Goal: Feedback & Contribution: Submit feedback/report problem

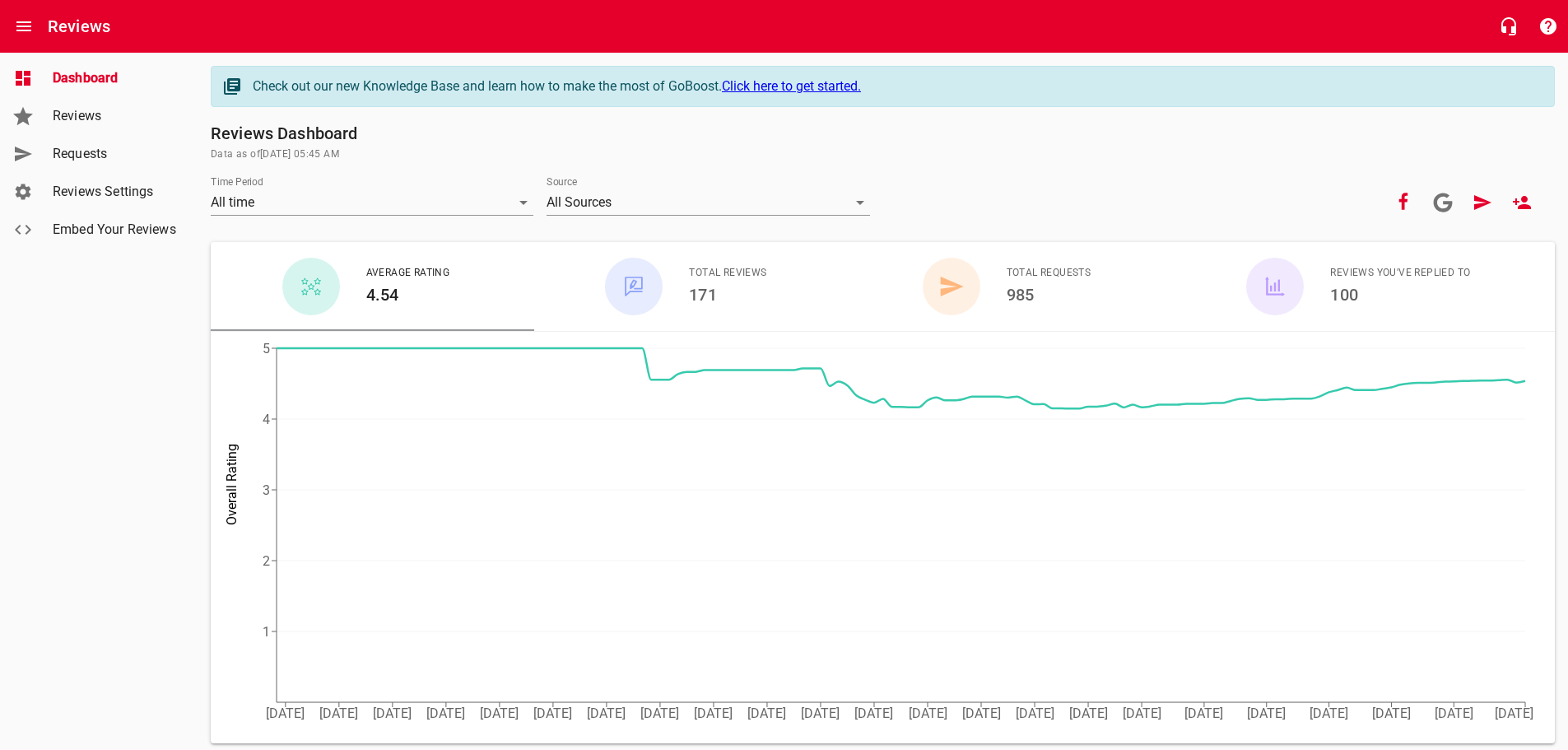
click at [90, 150] on span "Requests" at bounding box center [115, 154] width 125 height 20
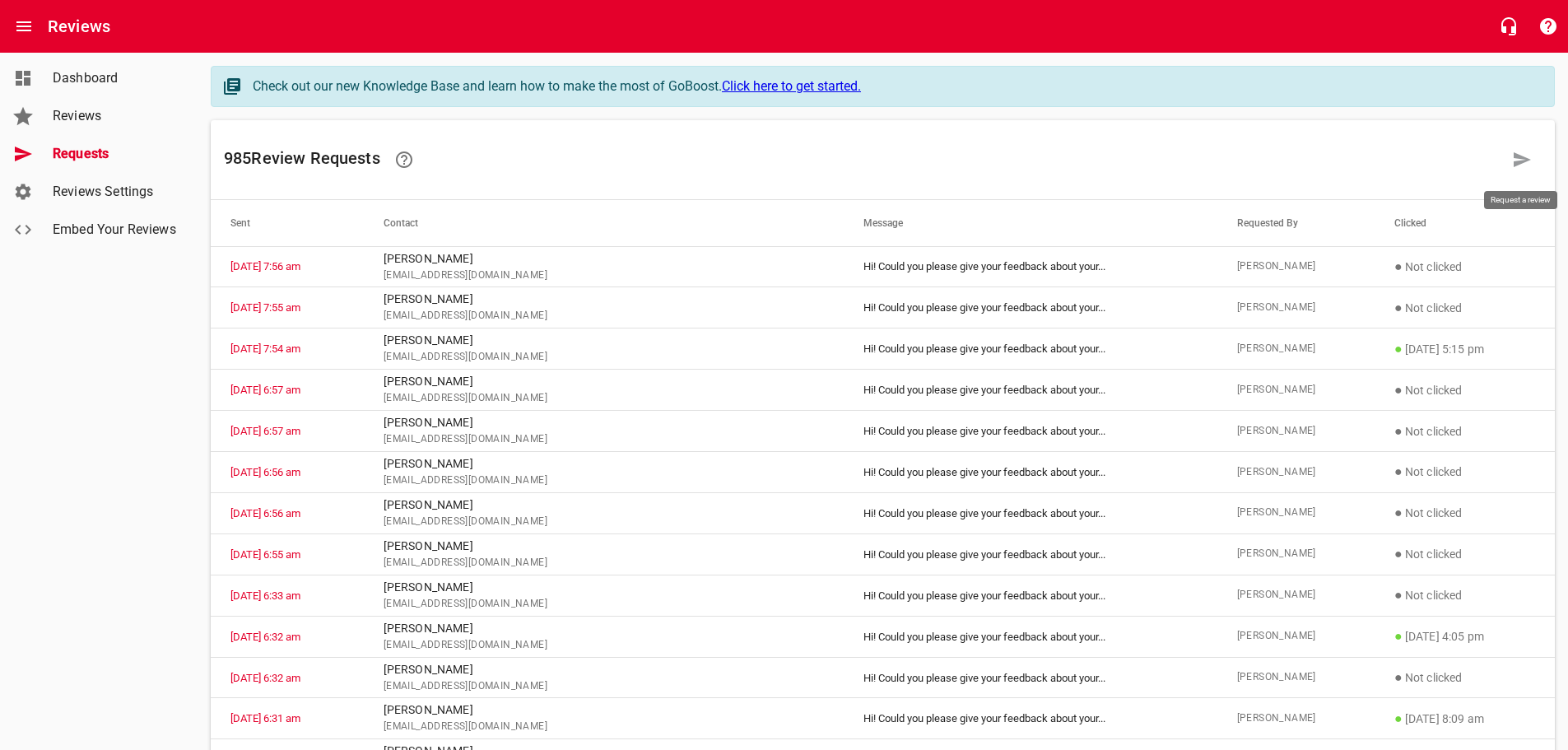
click at [1520, 154] on icon at bounding box center [1521, 160] width 20 height 20
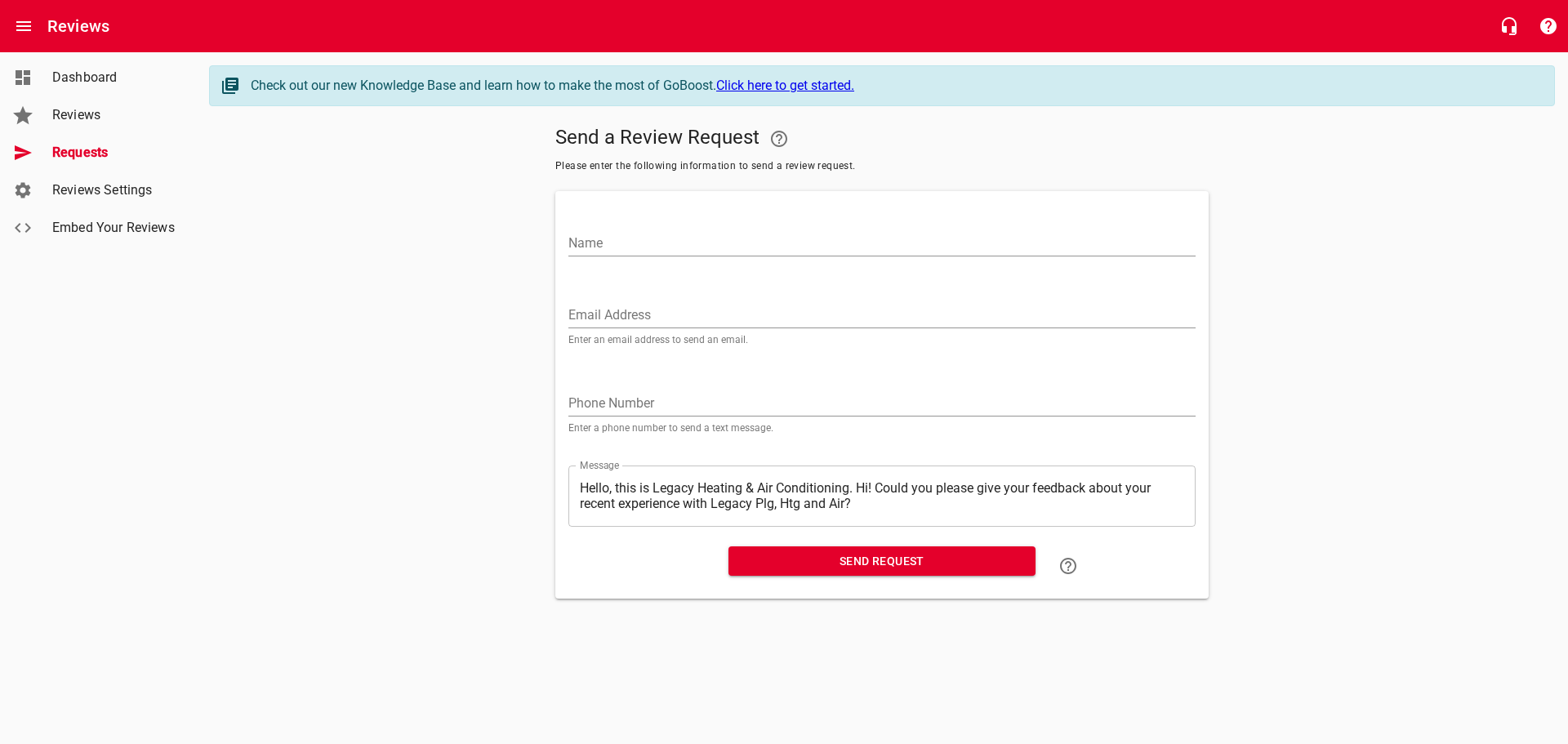
click at [588, 235] on input "Name" at bounding box center [882, 243] width 627 height 26
type input "[PERSON_NAME]"
paste input "[EMAIL_ADDRESS][DOMAIN_NAME]"
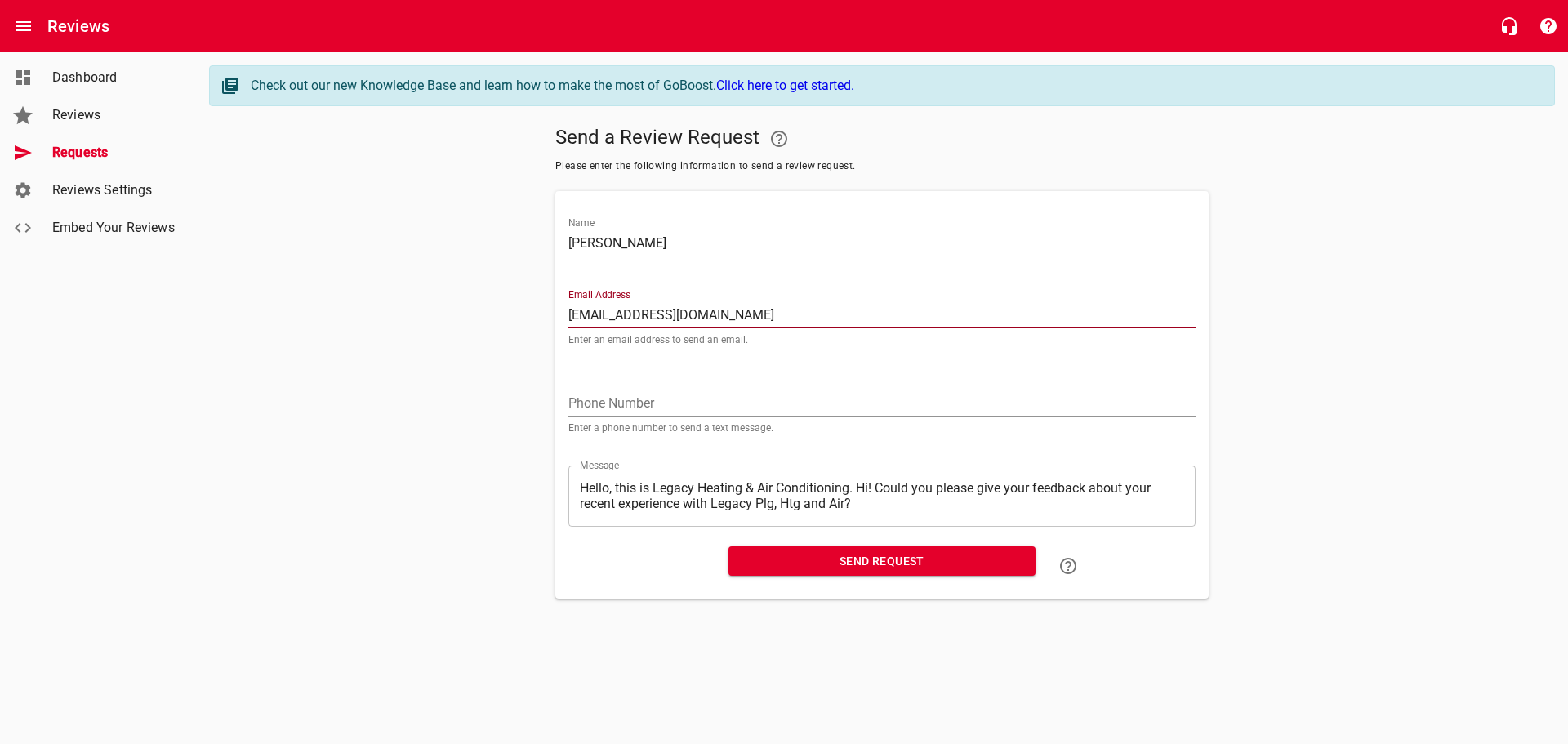
type input "[EMAIL_ADDRESS][DOMAIN_NAME]"
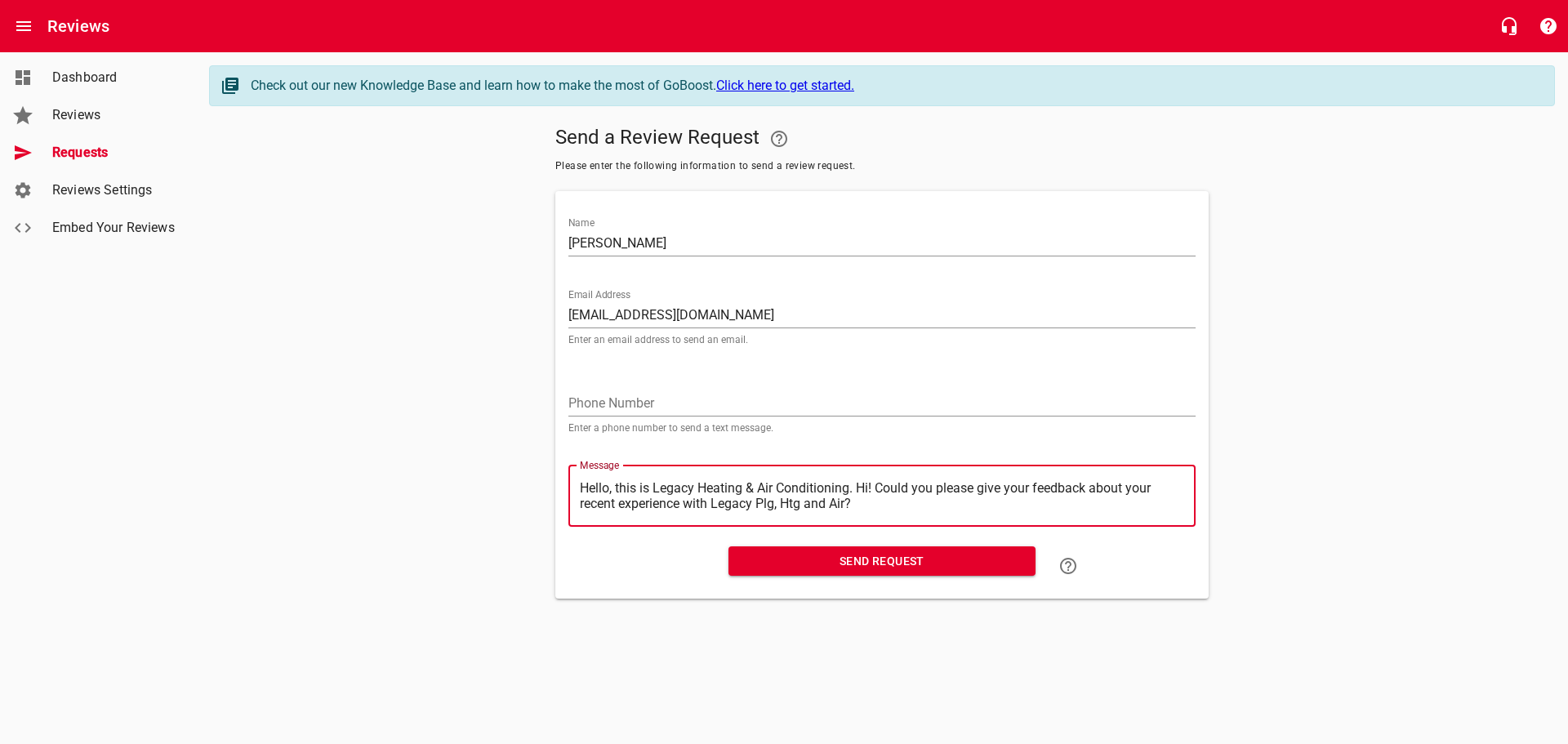
click at [859, 486] on textarea "Hello, this is Legacy Heating & Air Conditioning. Hi! Could you please give you…" at bounding box center [882, 495] width 604 height 31
type textarea "Hello, this is Legacy Heating & Air Conditioning.Hi! Could you please give your…"
type textarea "Hello, this is Legacy Heating & Air ConditioningHi! Could you please give your …"
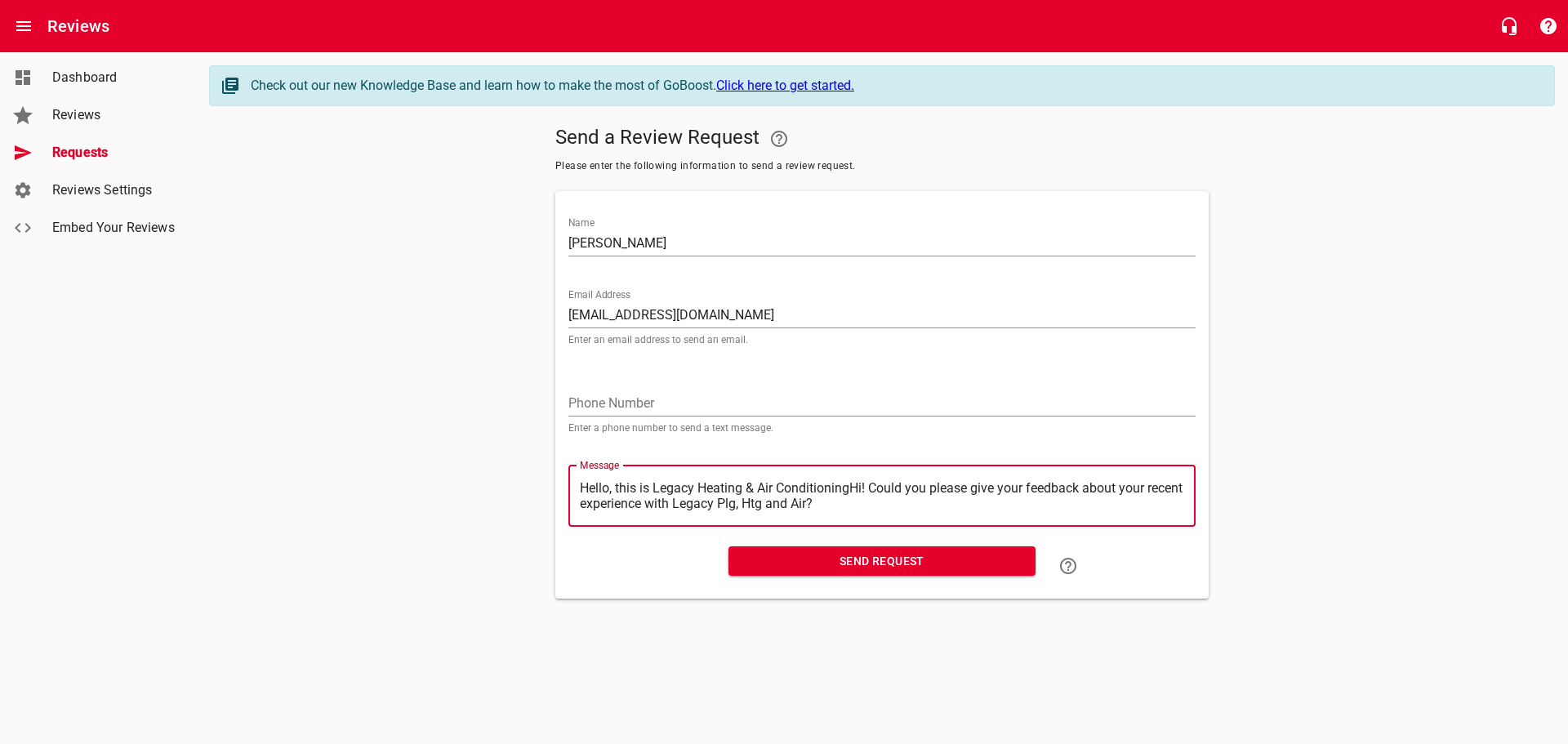
type textarea "Hello, this is Legacy Heating & Air ConditioninHi! Could you please give your f…"
type textarea "Hello, this is Legacy Heating & Air ConditioniHi! Could you please give your fe…"
type textarea "Hello, this is Legacy Heating & Air ConditionHi! Could you please give your fee…"
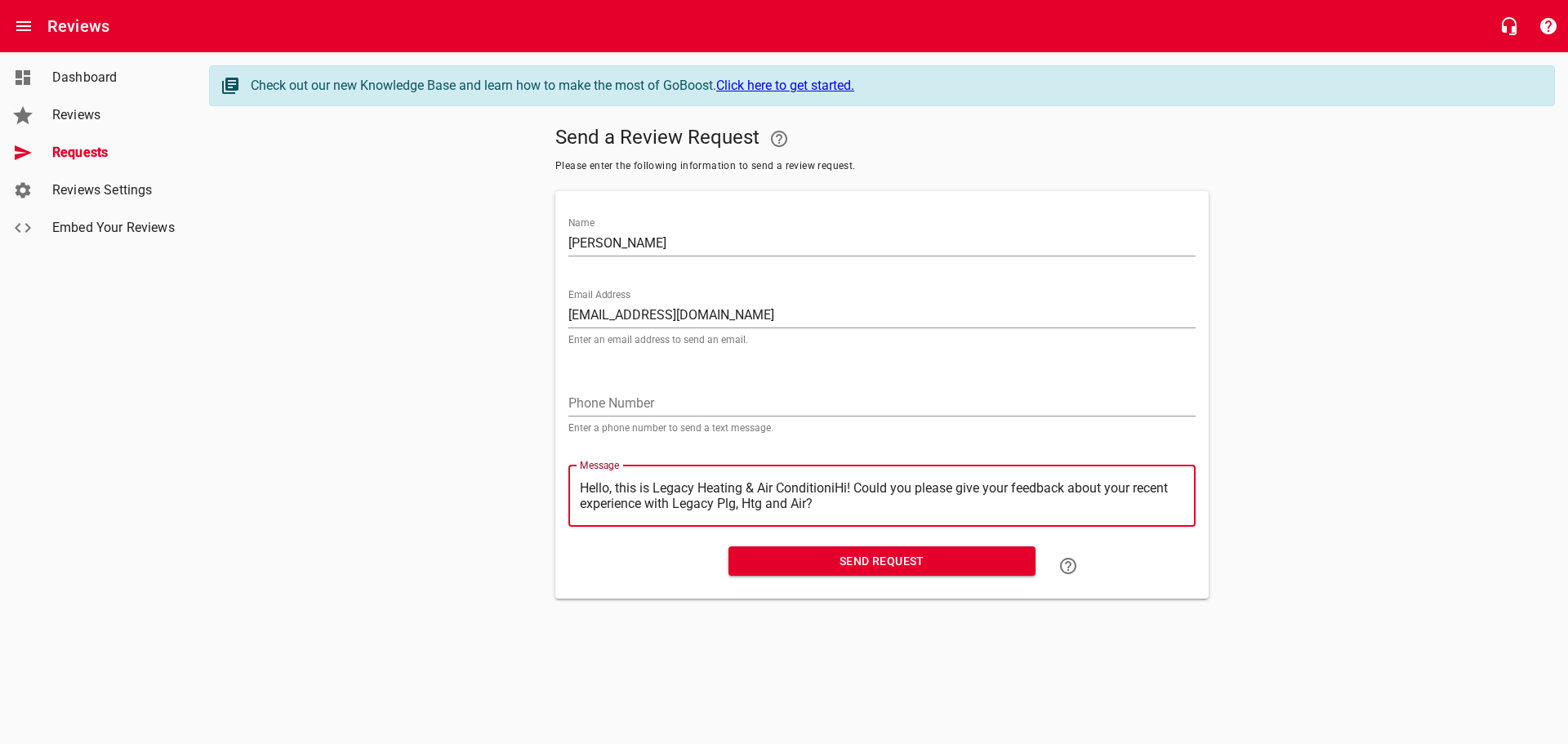
type textarea "Hello, this is Legacy Heating & Air ConditionHi! Could you please give your fee…"
type textarea "Hello, this is Legacy Heating & Air ConditioHi! Could you please give your feed…"
type textarea "Hello, this is Legacy Heating & Air ConditiHi! Could you please give your feedb…"
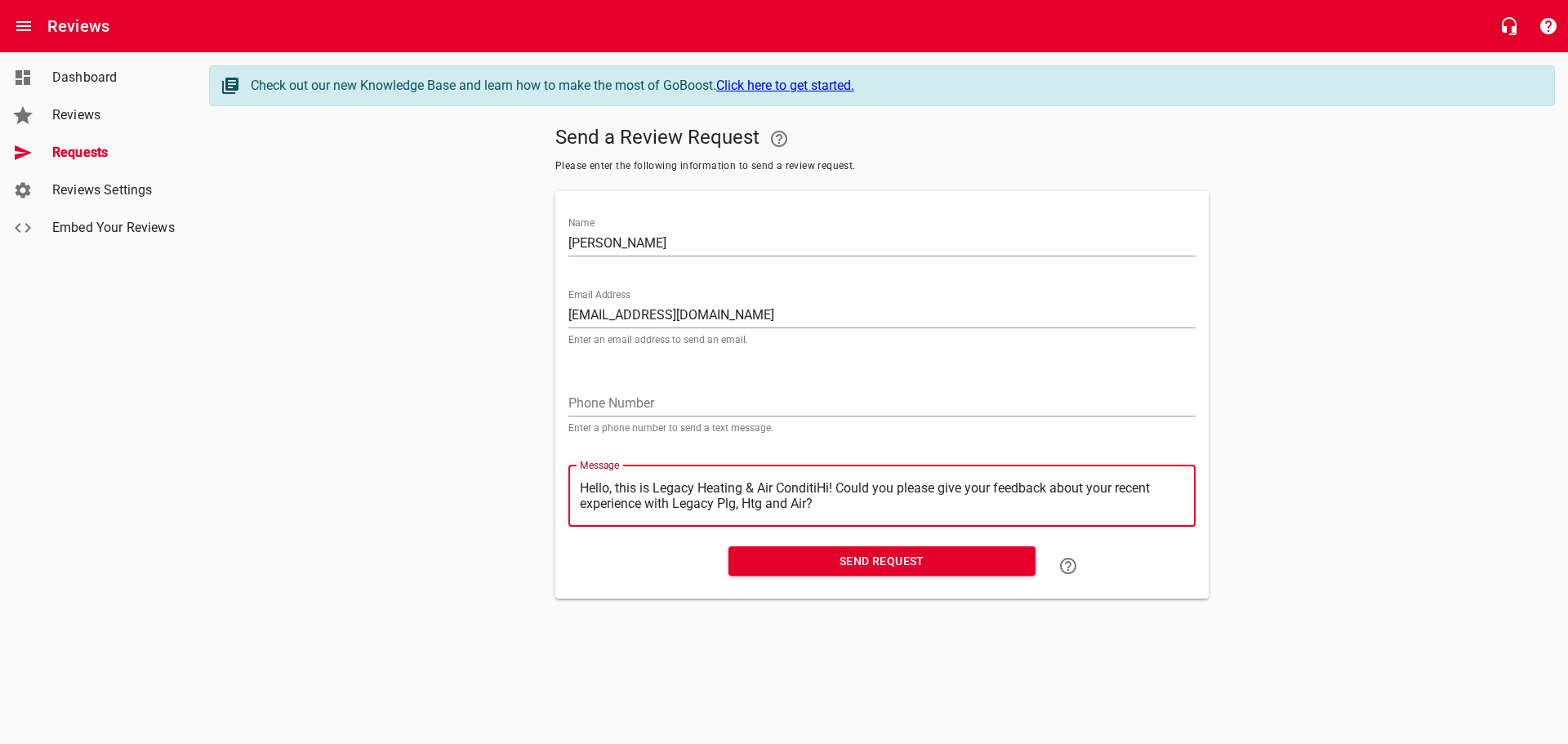
type textarea "Hello, this is Legacy Heating & Air ConditHi! Could you please give your feedba…"
type textarea "Hello, this is Legacy Heating & Air CondiHi! Could you please give your feedbac…"
type textarea "Hello, this is Legacy Heating & Air CondHi! Could you please give your feedback…"
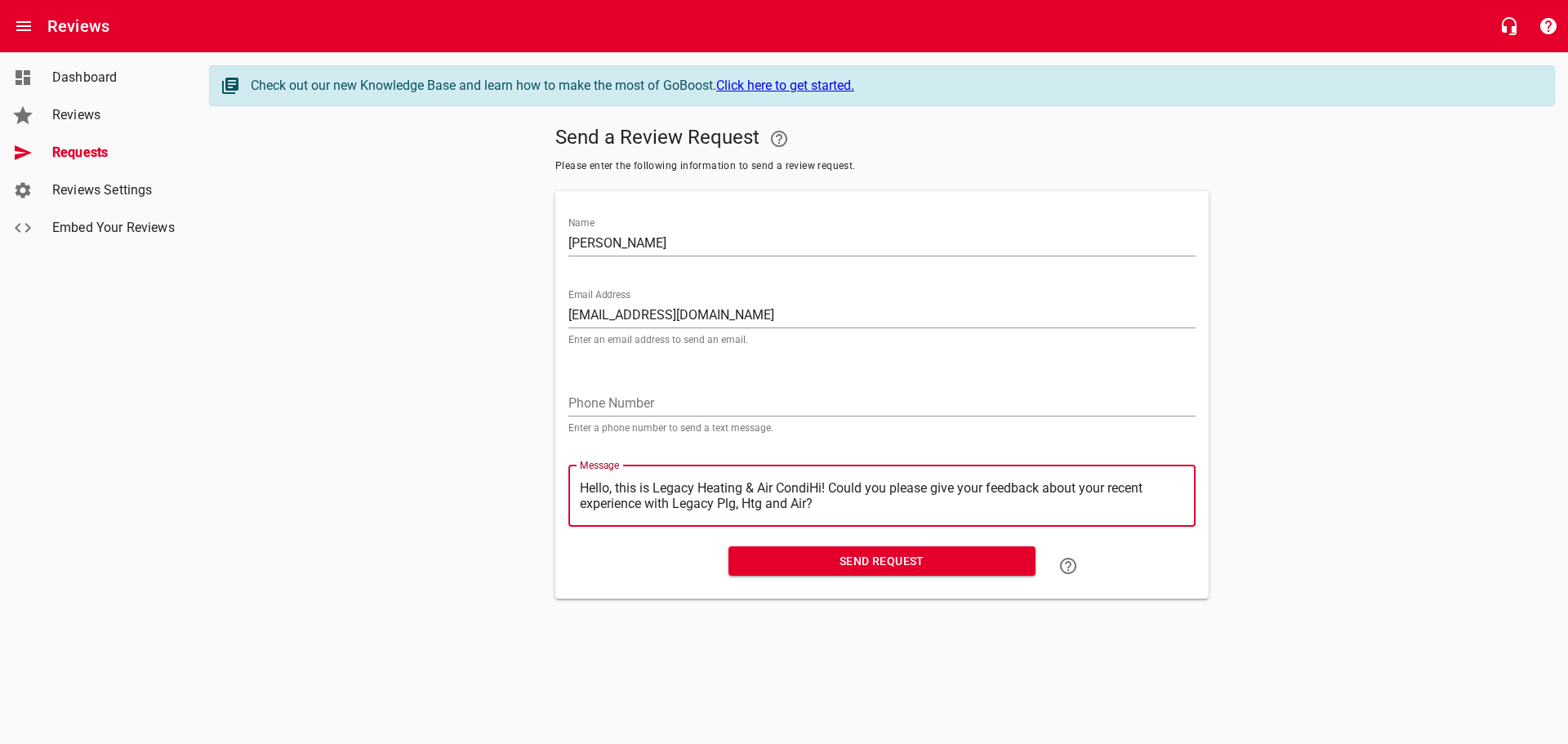
type textarea "Hello, this is Legacy Heating & Air CondHi! Could you please give your feedback…"
type textarea "Hello, this is Legacy Heating & Air ConHi! Could you please give your feedback …"
type textarea "Hello, this is Legacy Heating & Air CoHi! Could you please give your feedback a…"
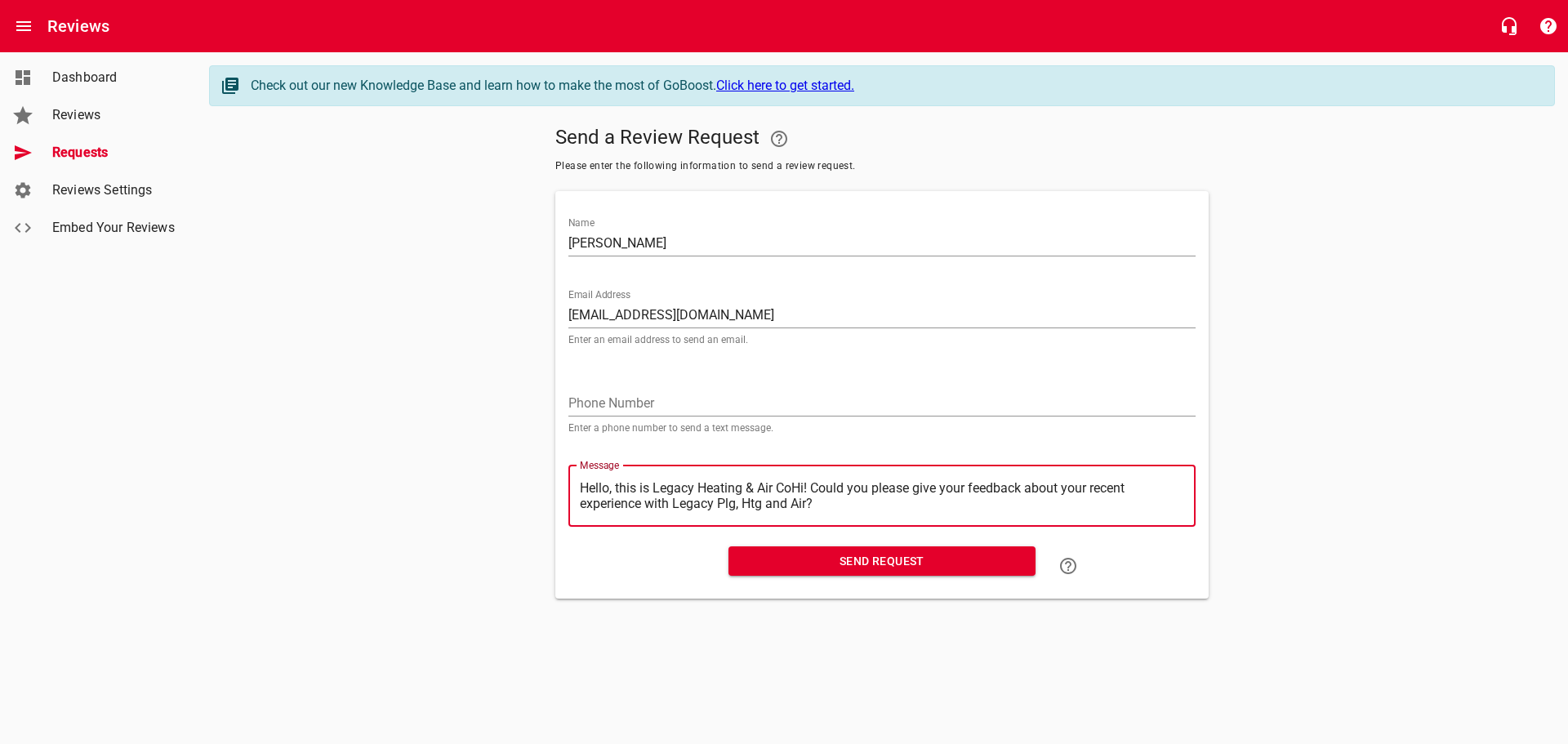
type textarea "Hello, this is Legacy Heating & Air CHi! Could you please give your feedback ab…"
type textarea "Hello, this is Legacy Heating & Air Hi! Could you please give your feedback abo…"
type textarea "Hello, this is Legacy Heating & AirHi! Could you please give your feedback abou…"
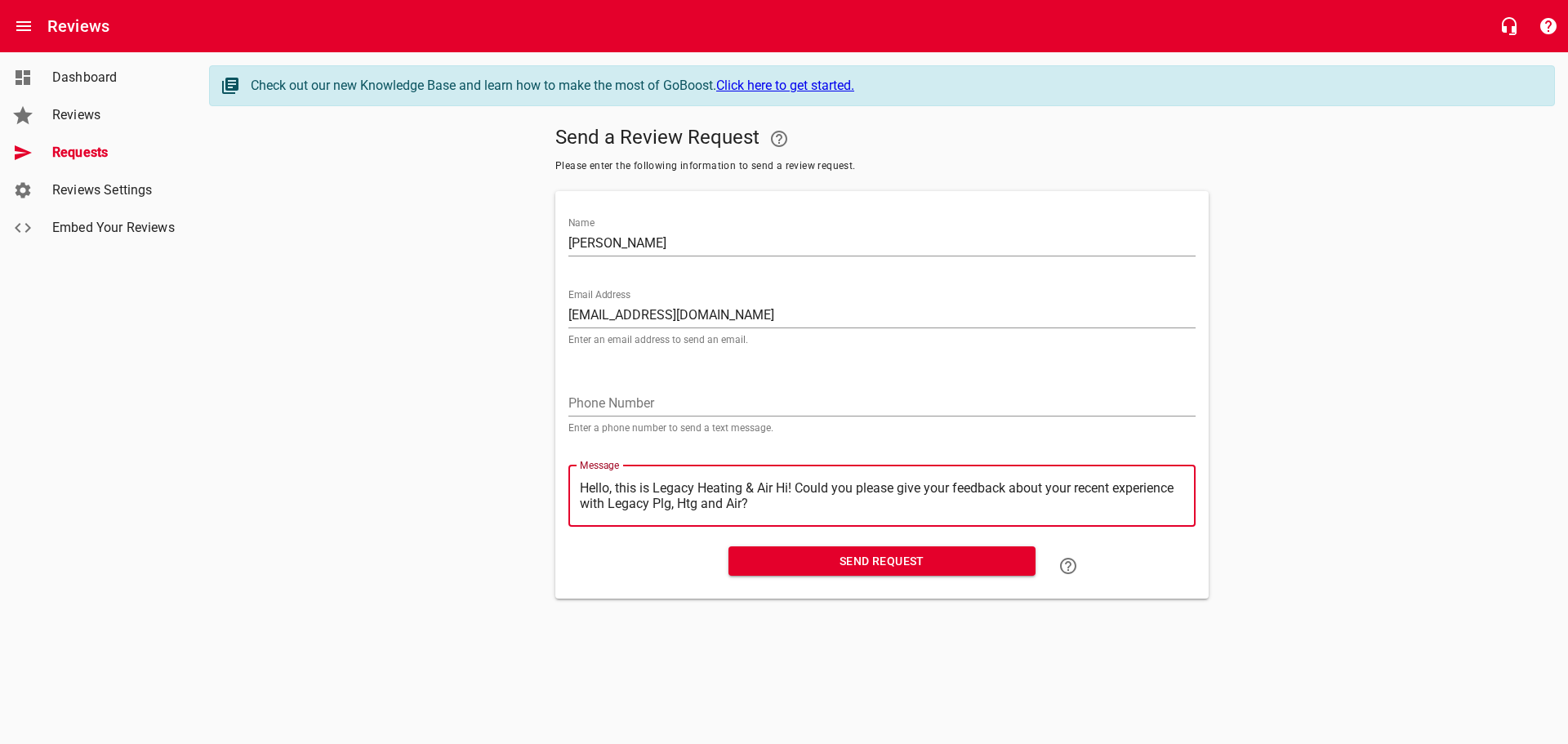
type textarea "Hello, this is Legacy Heating & AirHi! Could you please give your feedback abou…"
type textarea "Hello, this is Legacy Heating & AiHi! Could you please give your feedback about…"
type textarea "Hello, this is Legacy Heating & AHi! Could you please give your feedback about …"
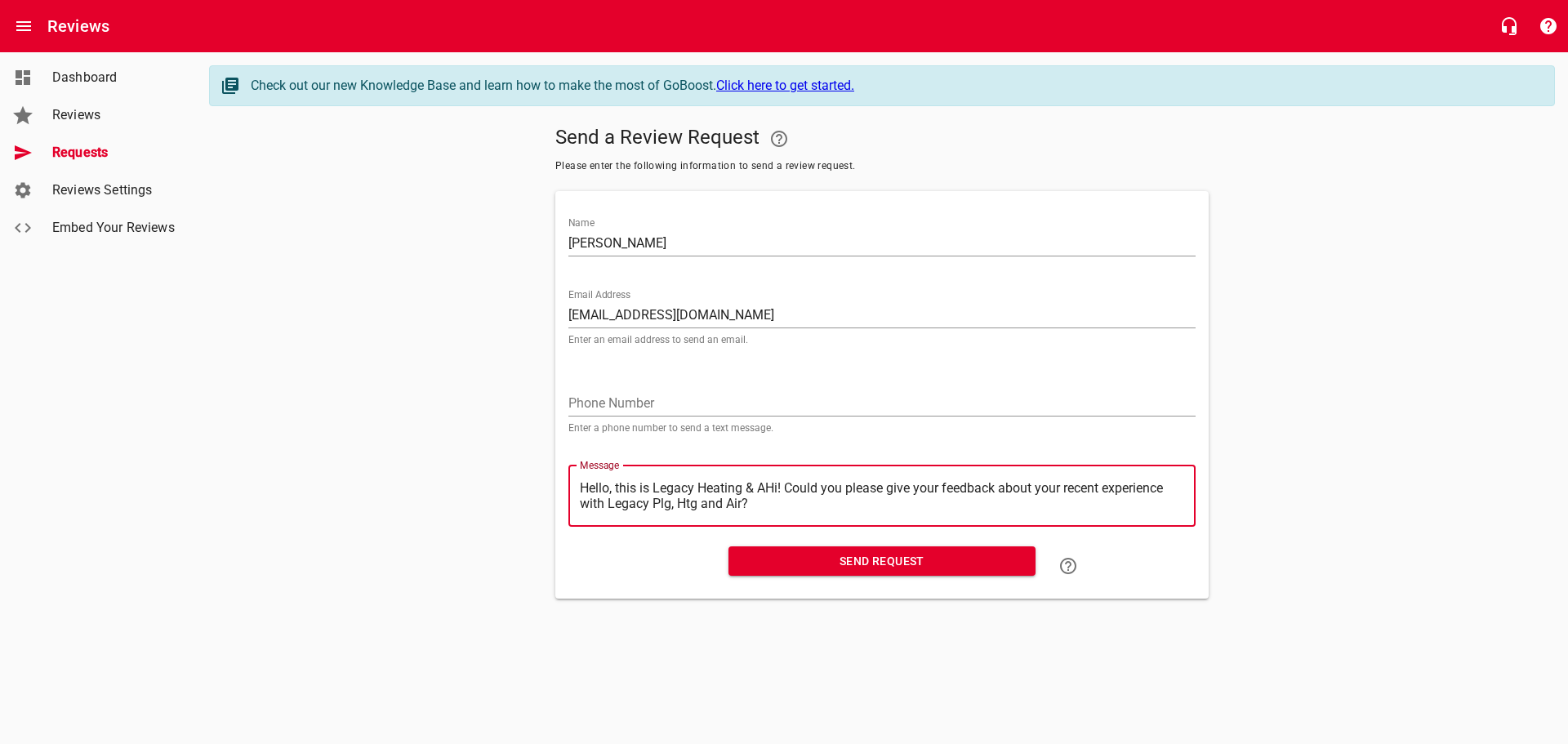
type textarea "Hello, this is Legacy Heating & Hi! Could you please give your feedback about y…"
type textarea "Hello, this is Legacy Heating &Hi! Could you please give your feedback about yo…"
type textarea "Hello, this is Legacy Heating Hi! Could you please give your feedback about you…"
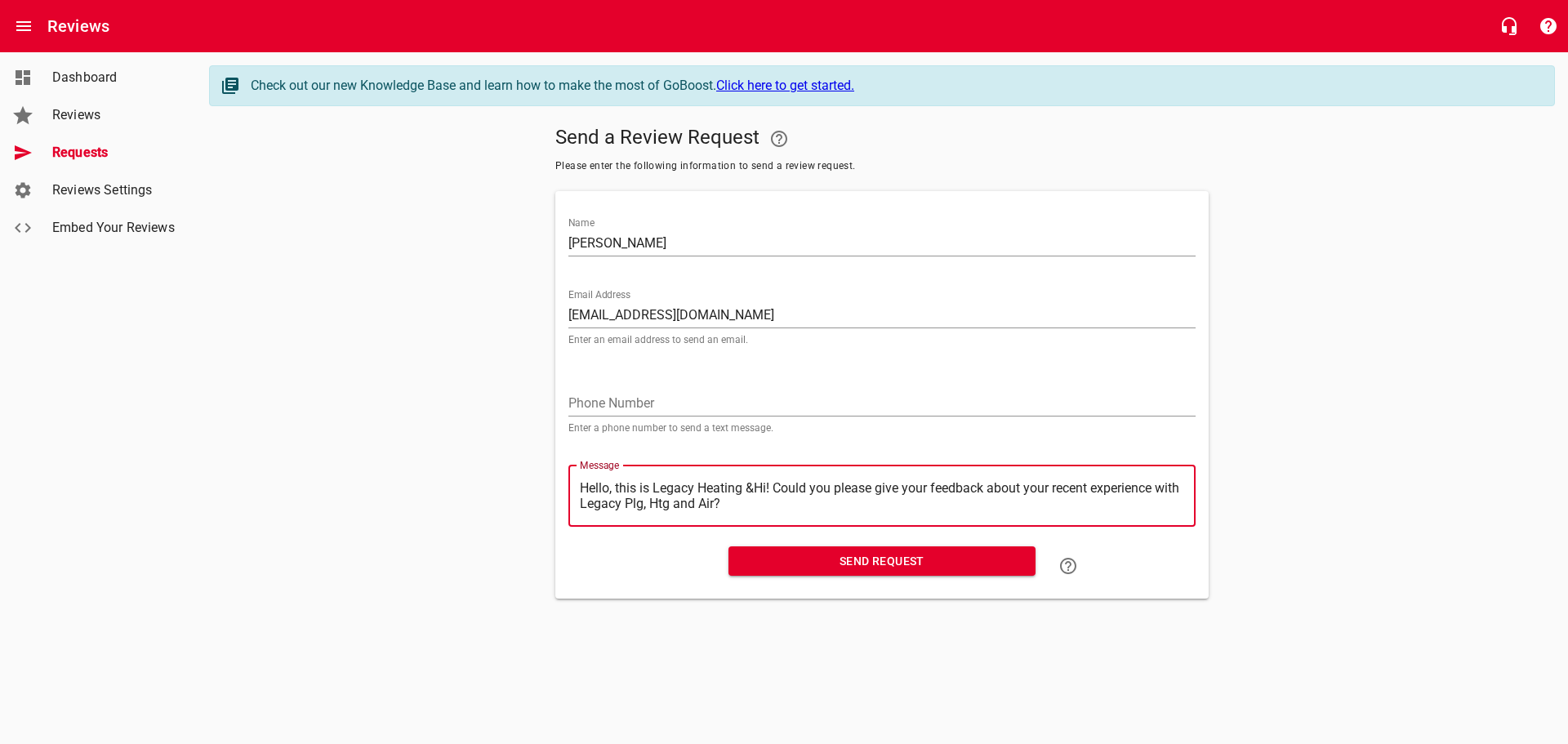
type textarea "Hello, this is Legacy Heating Hi! Could you please give your feedback about you…"
type textarea "Hello, this is Legacy HeatingHi! Could you please give your feedback about your…"
type textarea "Hello, this is Legacy HeatinHi! Could you please give your feedback about your …"
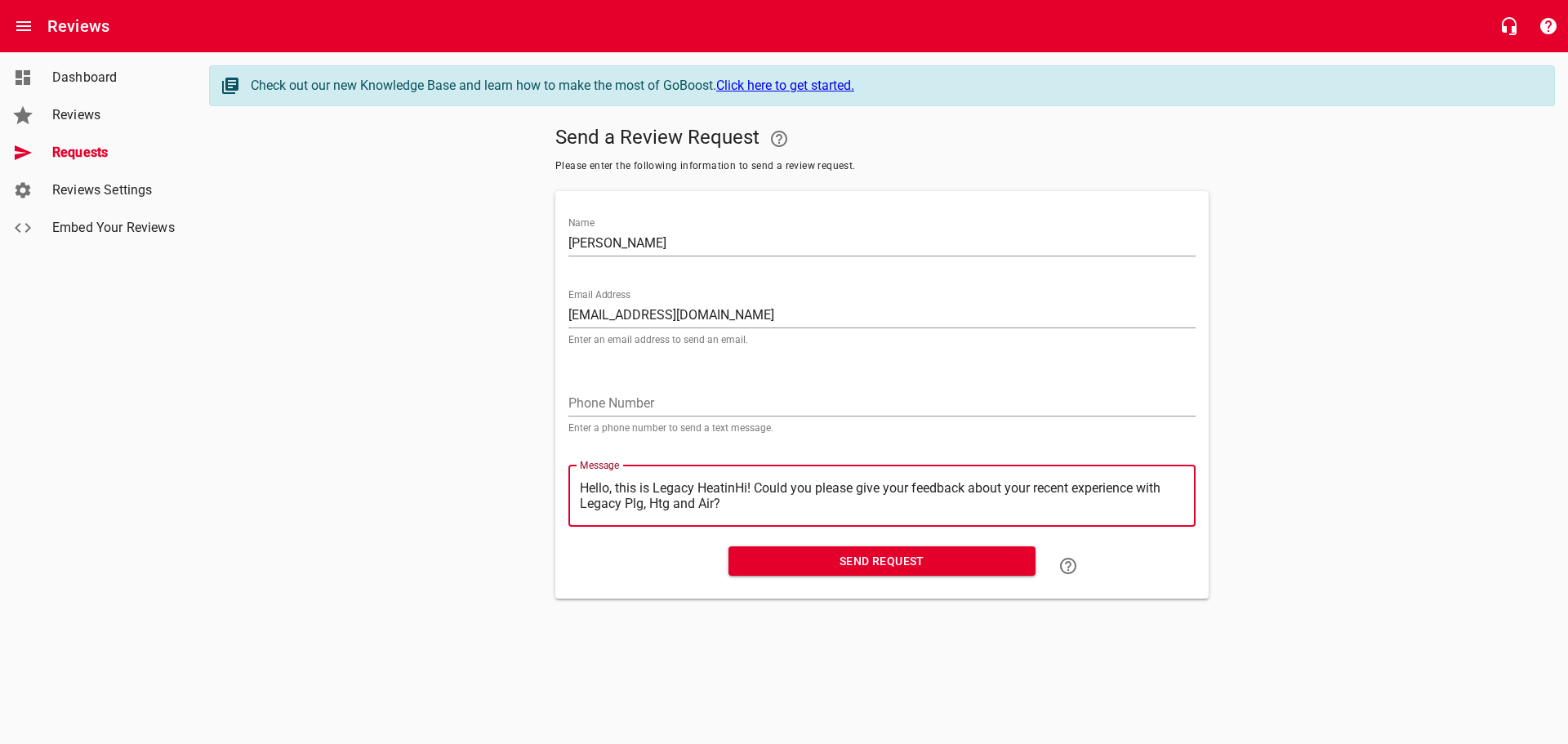
type textarea "Hello, this is Legacy HeatiHi! Could you please give your feedback about your r…"
type textarea "Hello, this is Legacy HeatHi! Could you please give your feedback about your re…"
type textarea "Hello, this is Legacy HeaHi! Could you please give your feedback about your rec…"
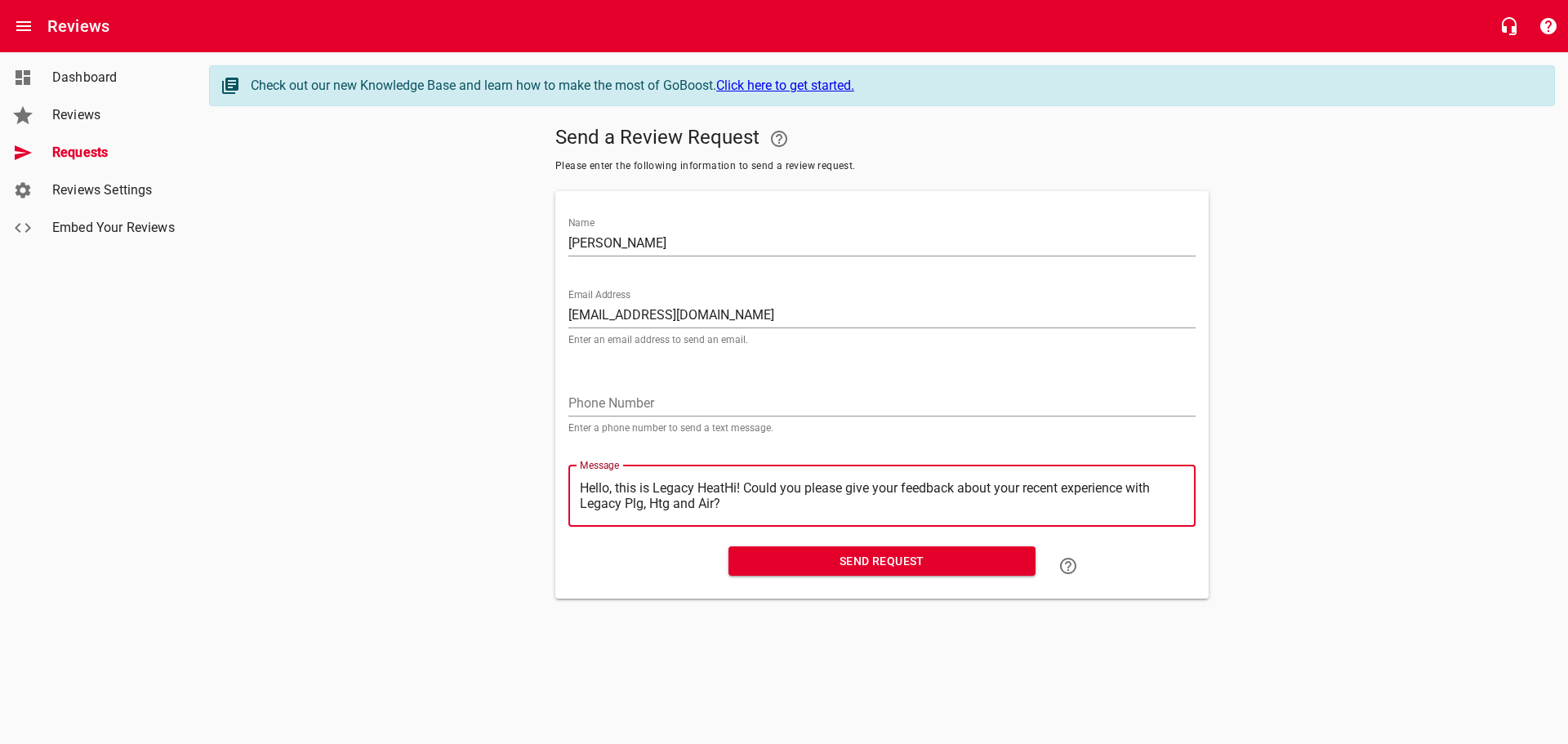
type textarea "Hello, this is Legacy HeaHi! Could you please give your feedback about your rec…"
type textarea "Hello, this is Legacy HeHi! Could you please give your feedback about your rece…"
type textarea "Hello, this is Legacy HHi! Could you please give your feedback about your recen…"
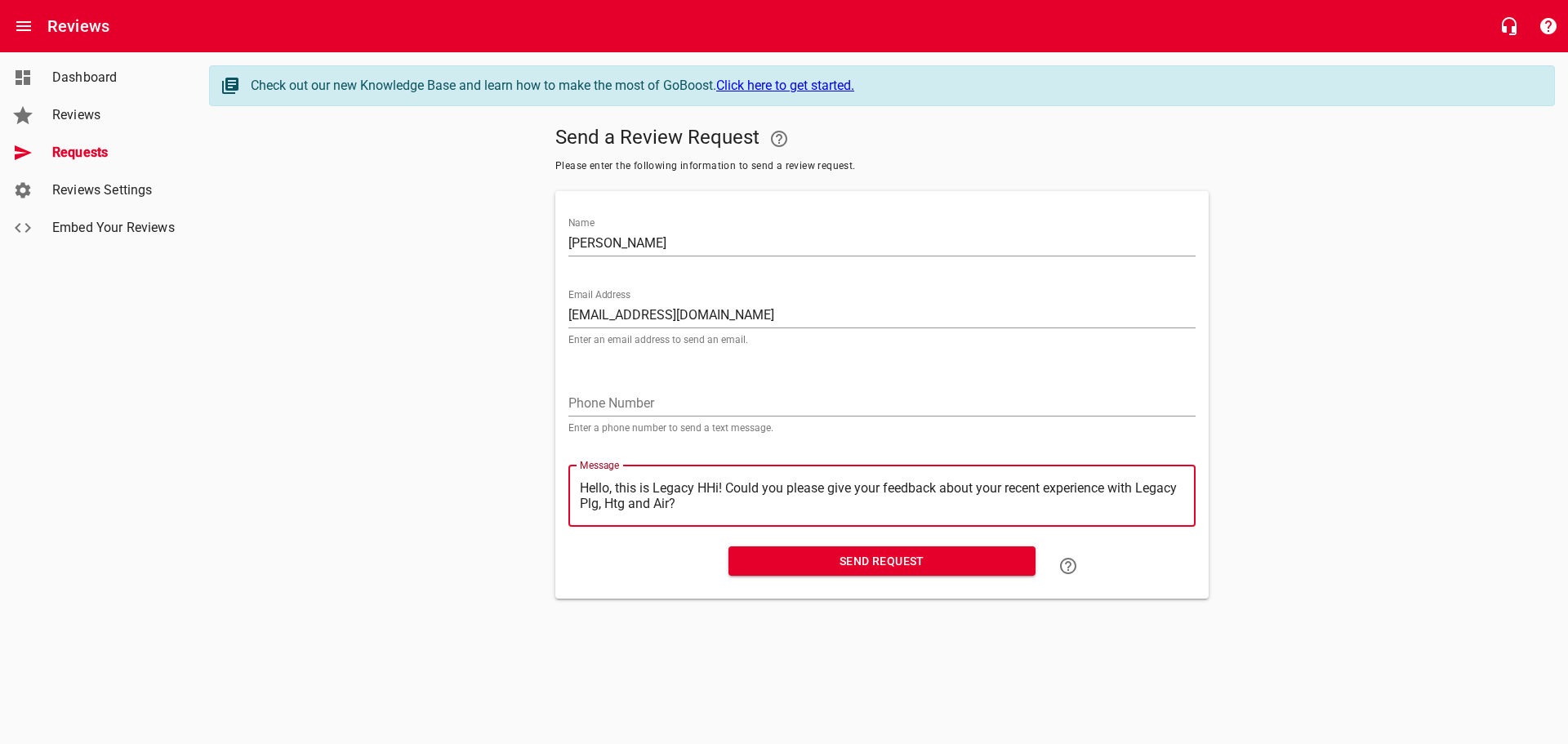
type textarea "Hello, this is Legacy Hi! Could you please give your feedback about your recent…"
type textarea "Hello, this is LegacyHi! Could you please give your feedback about your recent …"
type textarea "Hello, this is LegacHi! Could you please give your feedback about your recent e…"
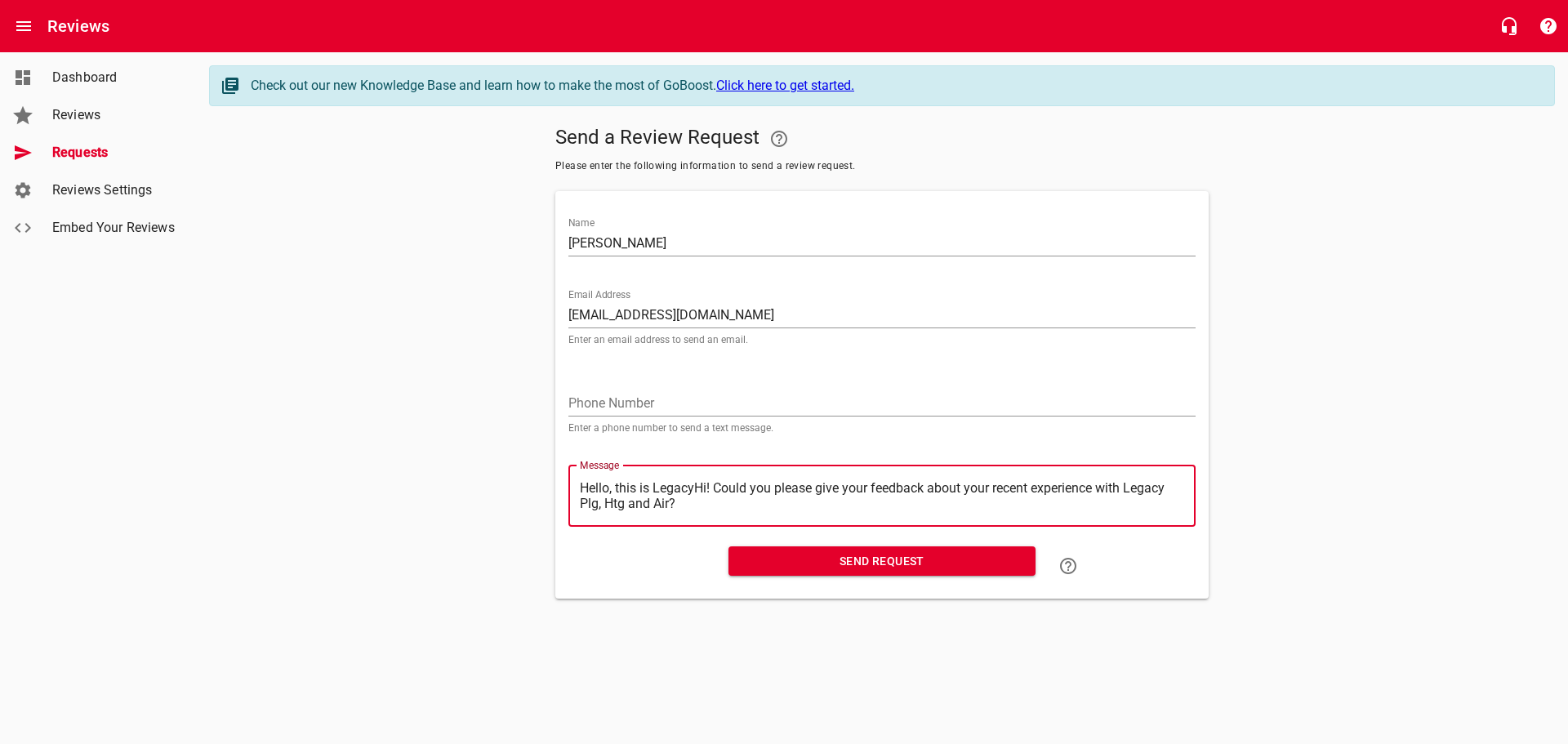
type textarea "Hello, this is LegacHi! Could you please give your feedback about your recent e…"
type textarea "Hello, this is LegaHi! Could you please give your feedback about your recent ex…"
type textarea "Hello, this is LegHi! Could you please give your feedback about your recent exp…"
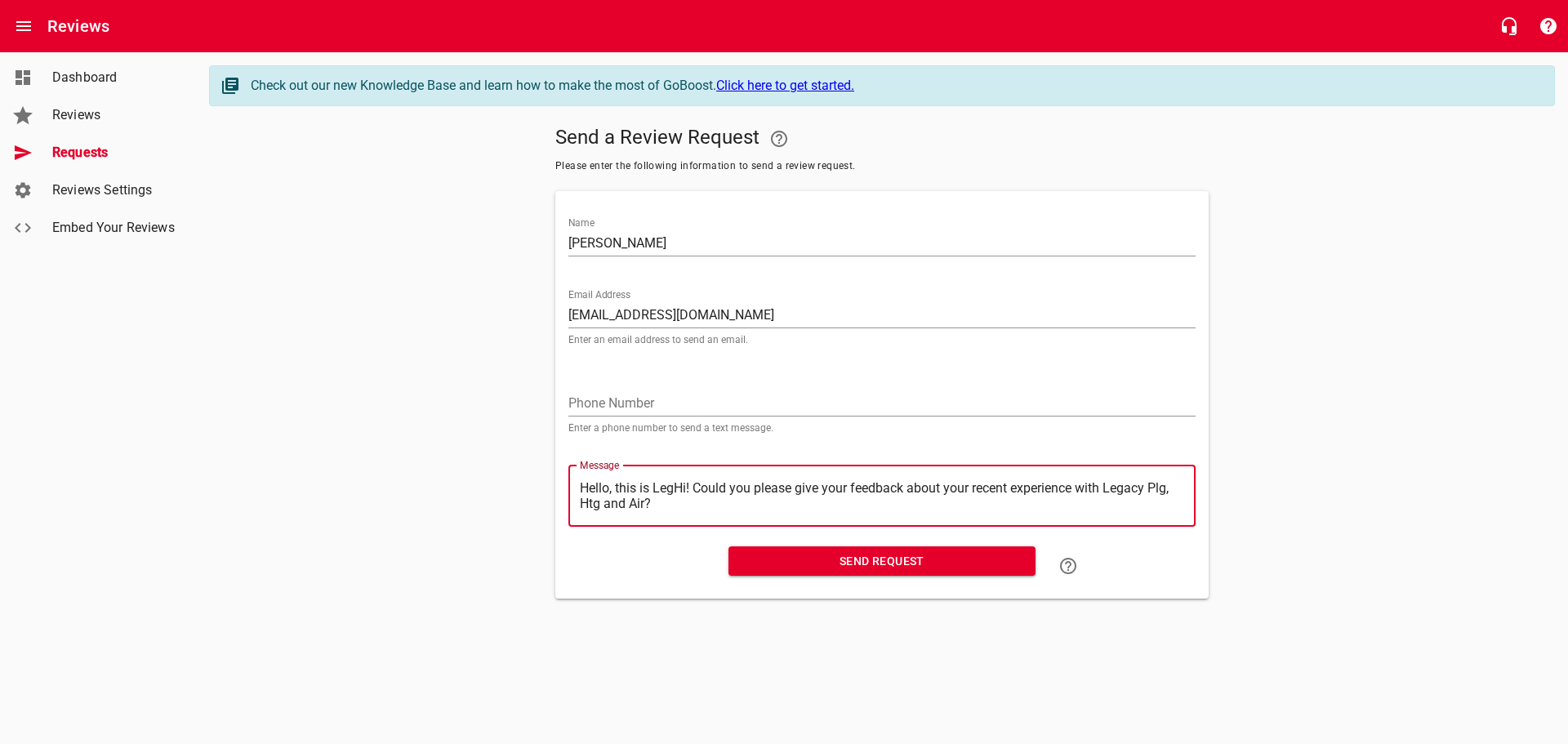
type textarea "Hello, this is LeHi! Could you please give your feedback about your recent expe…"
type textarea "Hello, this is LHi! Could you please give your feedback about your recent exper…"
type textarea "Hello, this is Hi! Could you please give your feedback about your recent experi…"
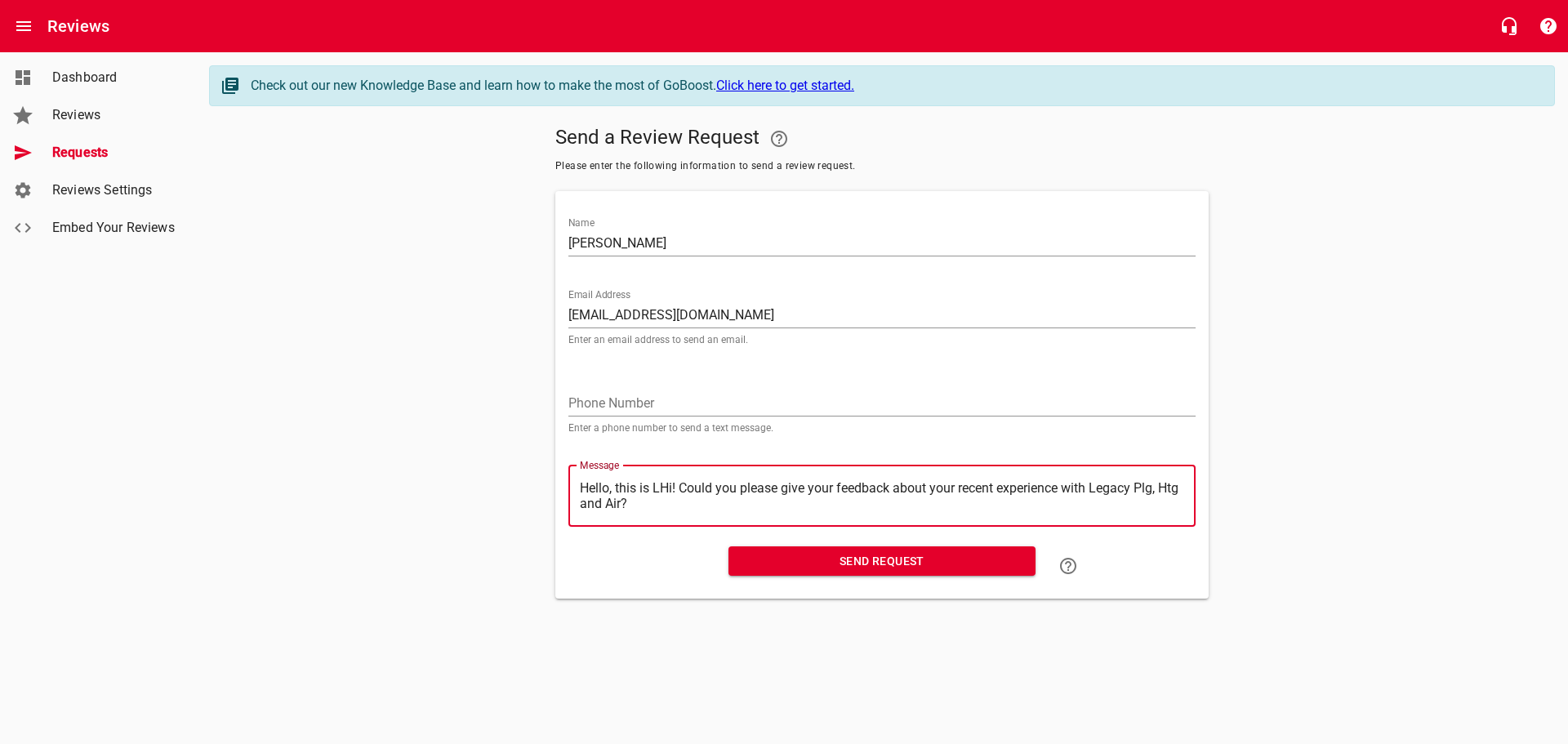
type textarea "Hello, this is Hi! Could you please give your feedback about your recent experi…"
type textarea "Hello, this isHi! Could you please give your feedback about your recent experie…"
type textarea "Hello, this iHi! Could you please give your feedback about your recent experien…"
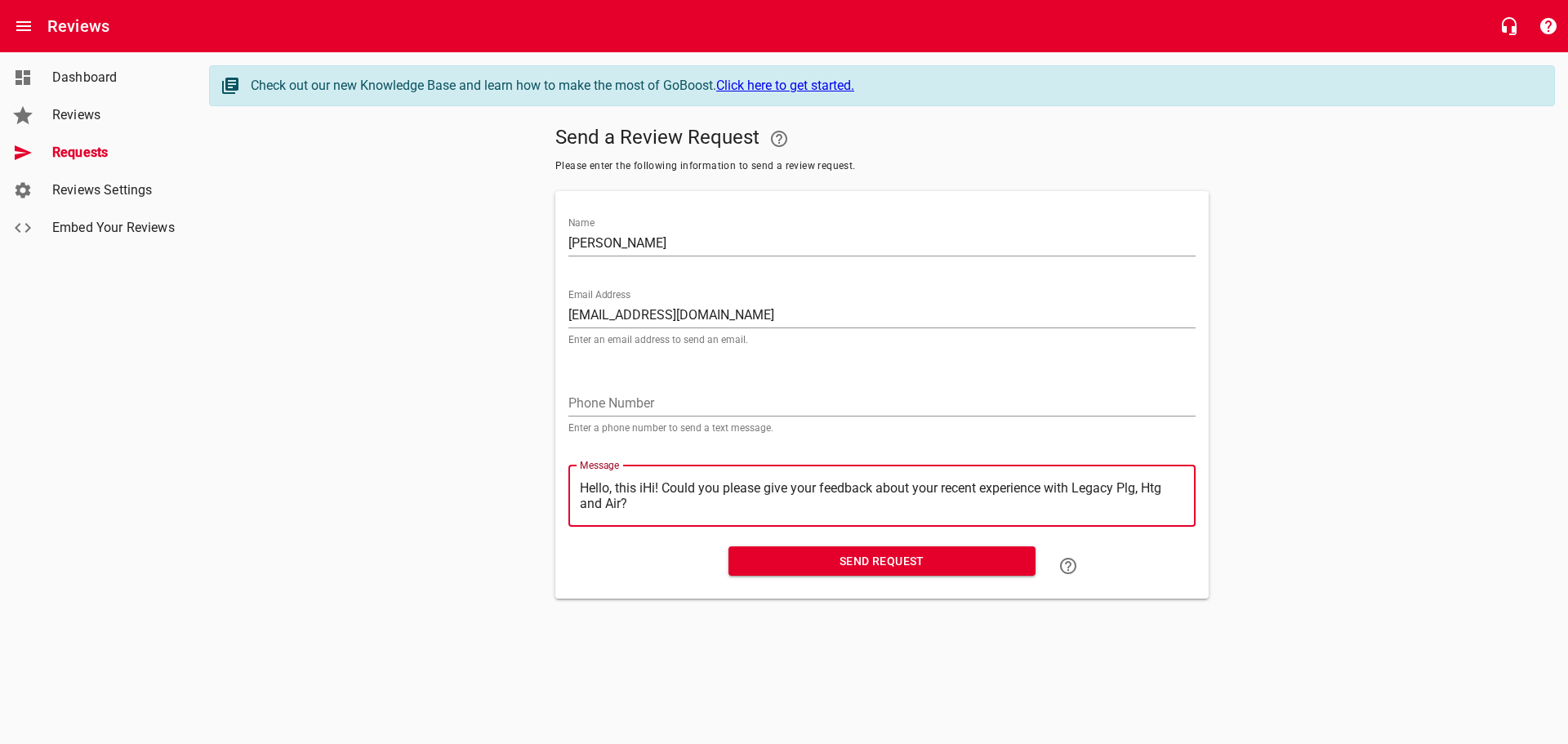
type textarea "Hello, this Hi! Could you please give your feedback about your recent experienc…"
type textarea "Hello, thisHi! Could you please give your feedback about your recent experience…"
type textarea "Hello, thiHi! Could you please give your feedback about your recent experience …"
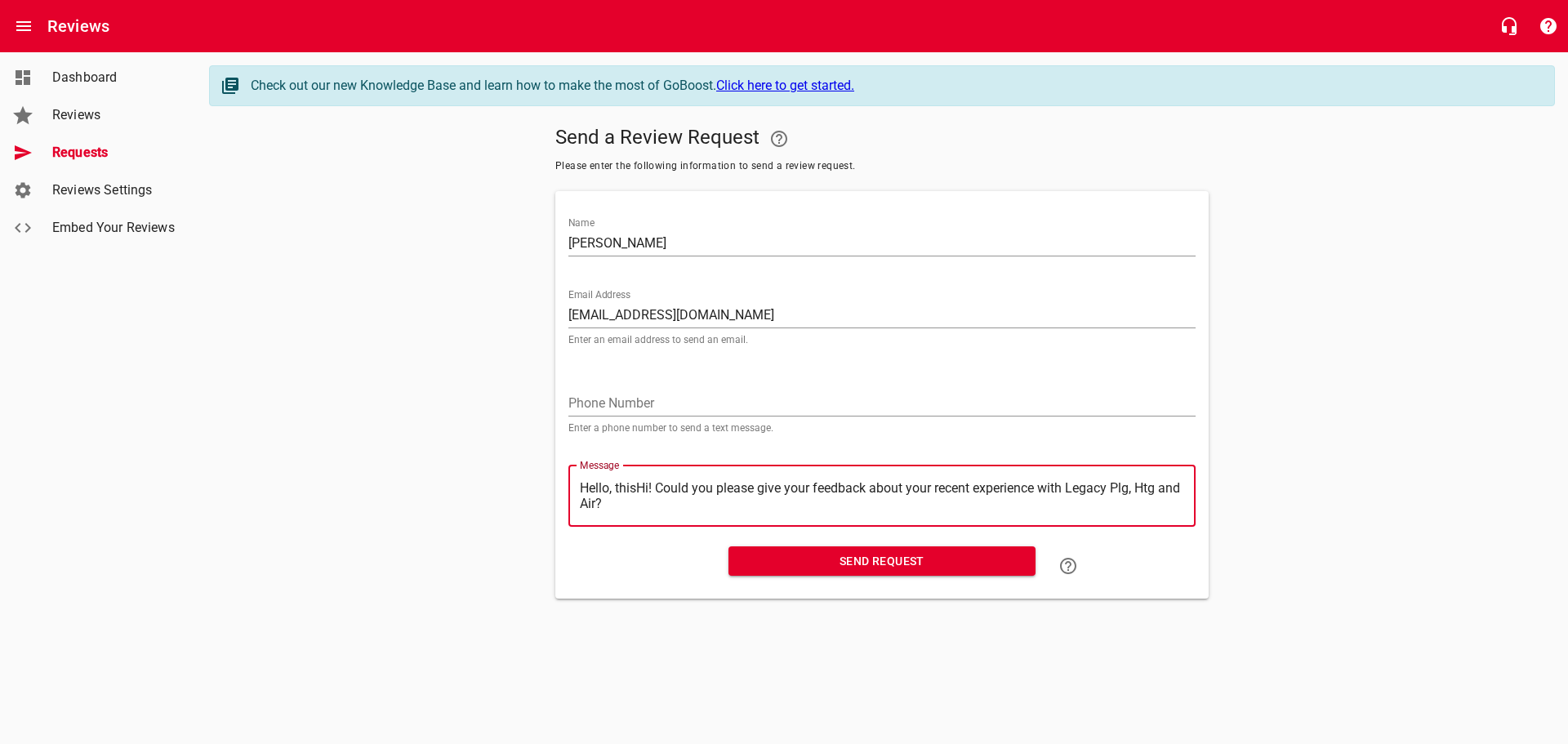
type textarea "Hello, thiHi! Could you please give your feedback about your recent experience …"
type textarea "Hello, thHi! Could you please give your feedback about your recent experience w…"
type textarea "Hello, tHi! Could you please give your feedback about your recent experience wi…"
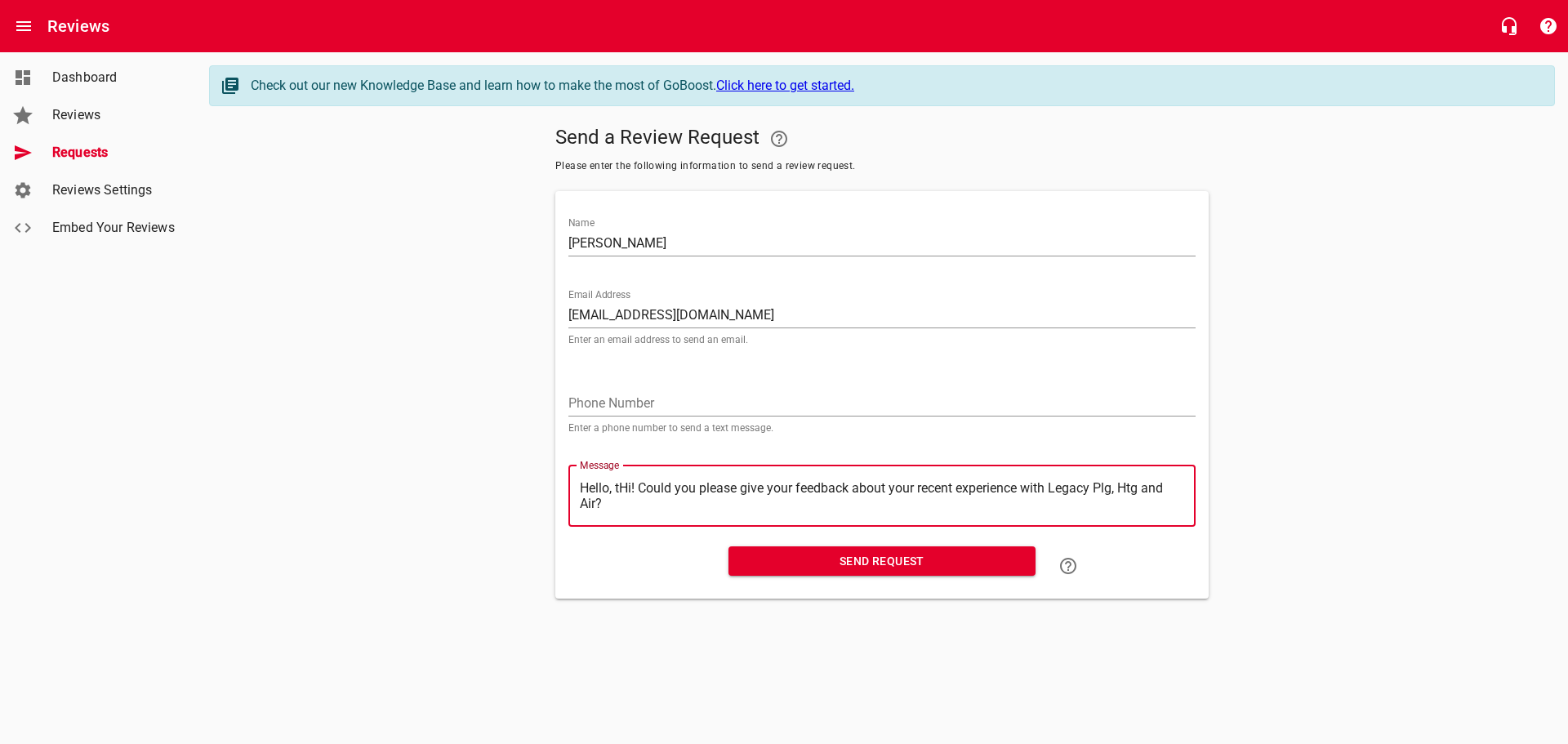
type textarea "Hello, Hi! Could you please give your feedback about your recent experience wit…"
type textarea "Hello,Hi! Could you please give your feedback about your recent experience with…"
type textarea "HelloHi! Could you please give your feedback about your recent experience with …"
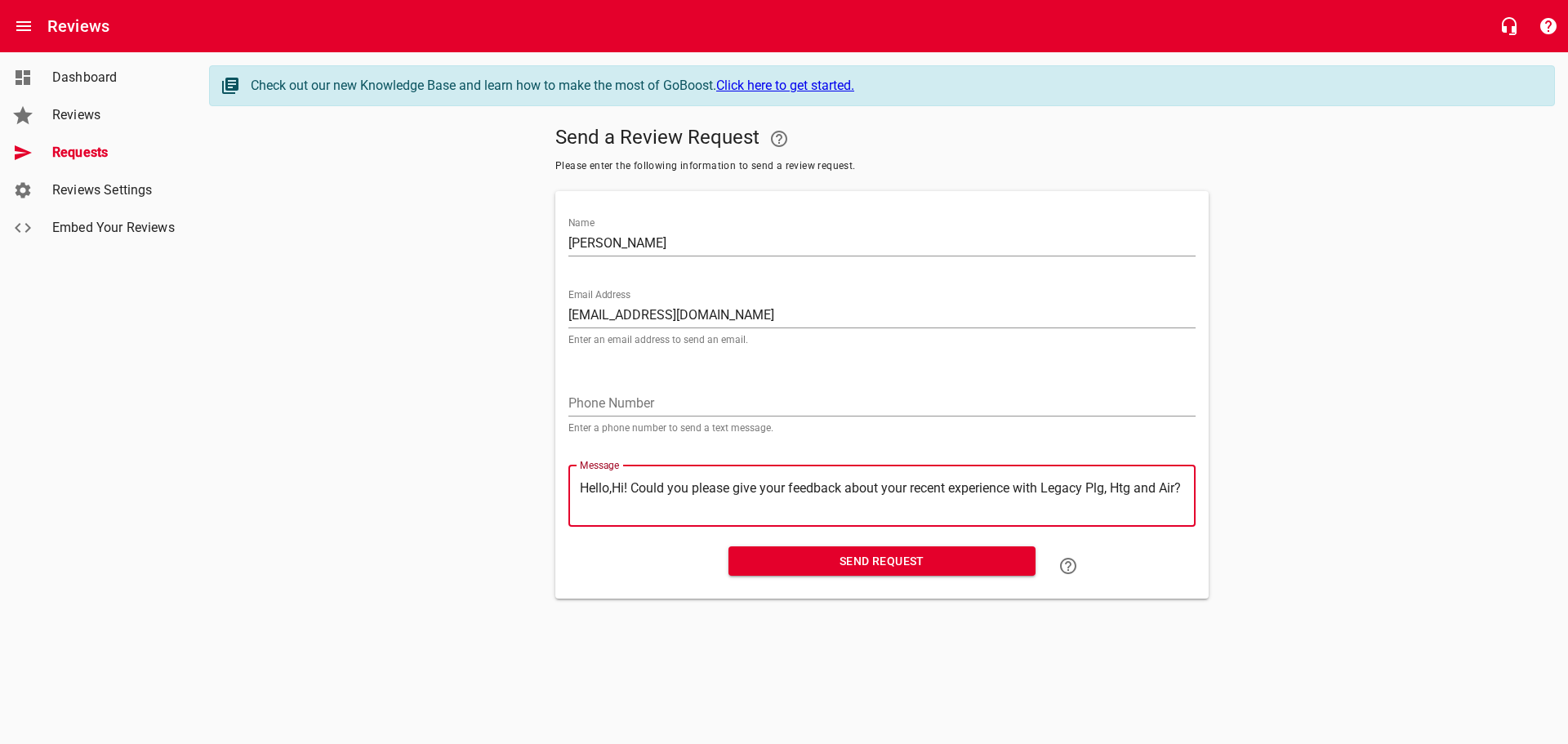
type textarea "HelloHi! Could you please give your feedback about your recent experience with …"
type textarea "HellHi! Could you please give your feedback about your recent experience with L…"
type textarea "HelHi! Could you please give your feedback about your recent experience with Le…"
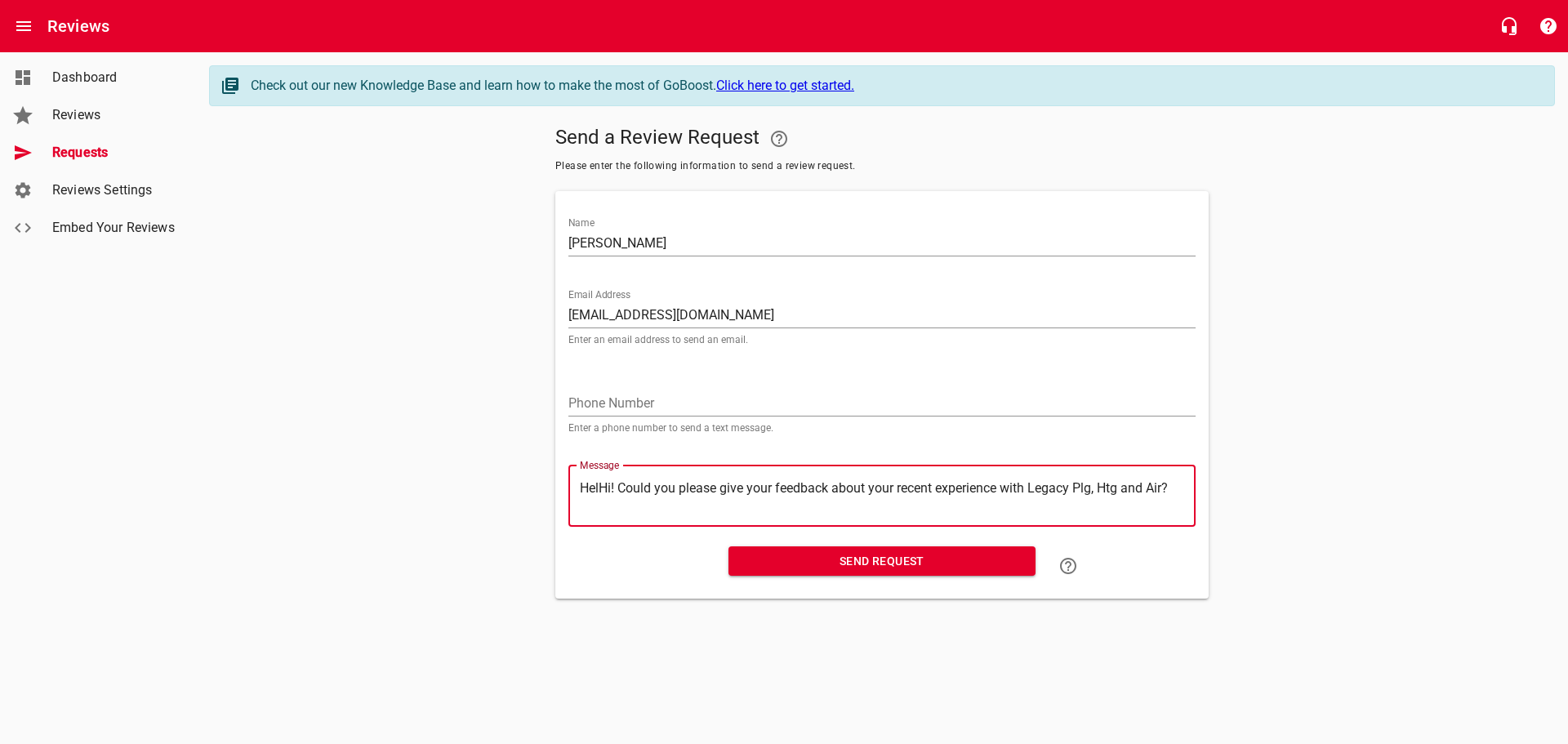
type textarea "HeHi! Could you please give your feedback about your recent experience with Leg…"
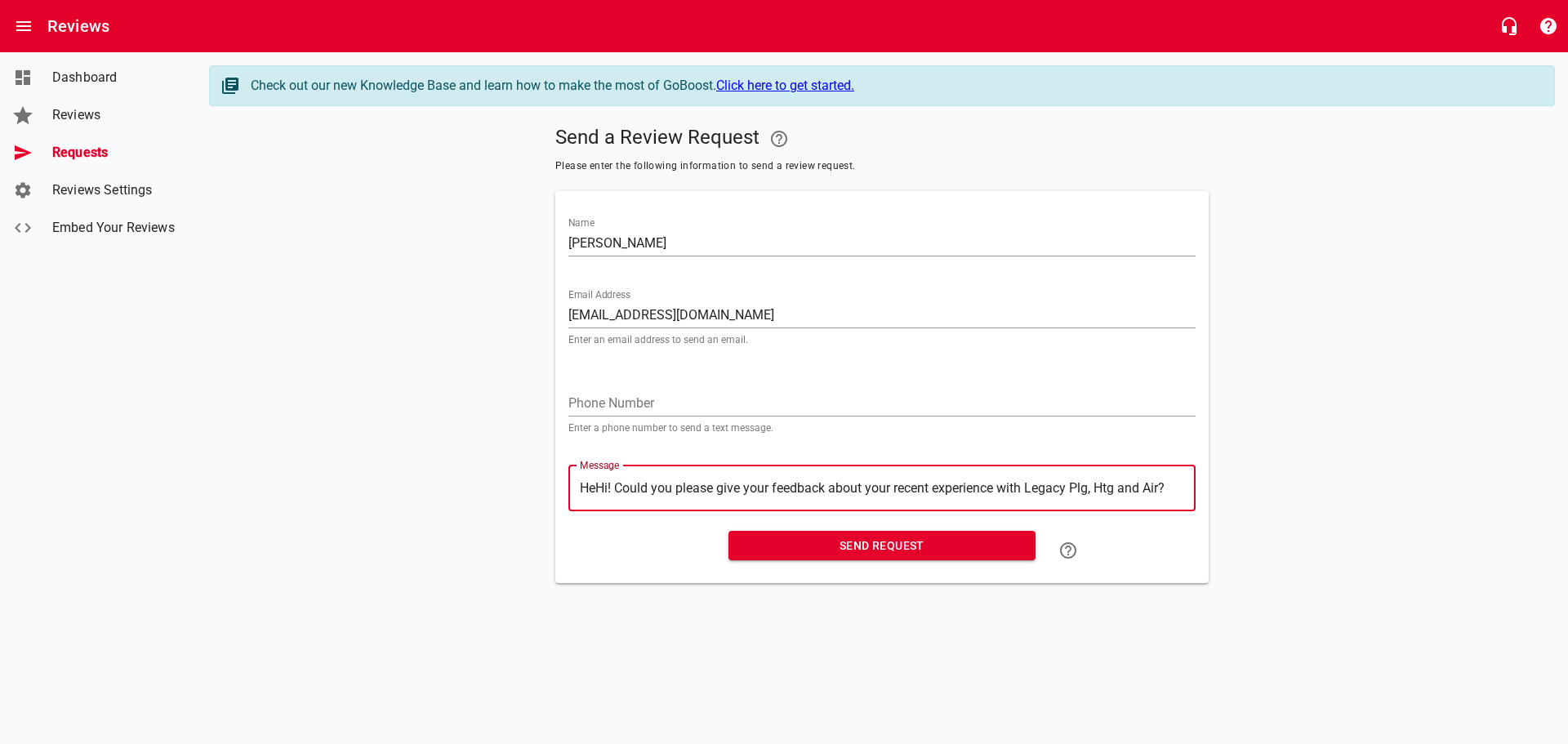
type textarea "HHi! Could you please give your feedback about your recent experience with Lega…"
type textarea "Hi! Could you please give your feedback about your recent experience with Legac…"
click at [873, 542] on span "Send Request" at bounding box center [882, 546] width 281 height 21
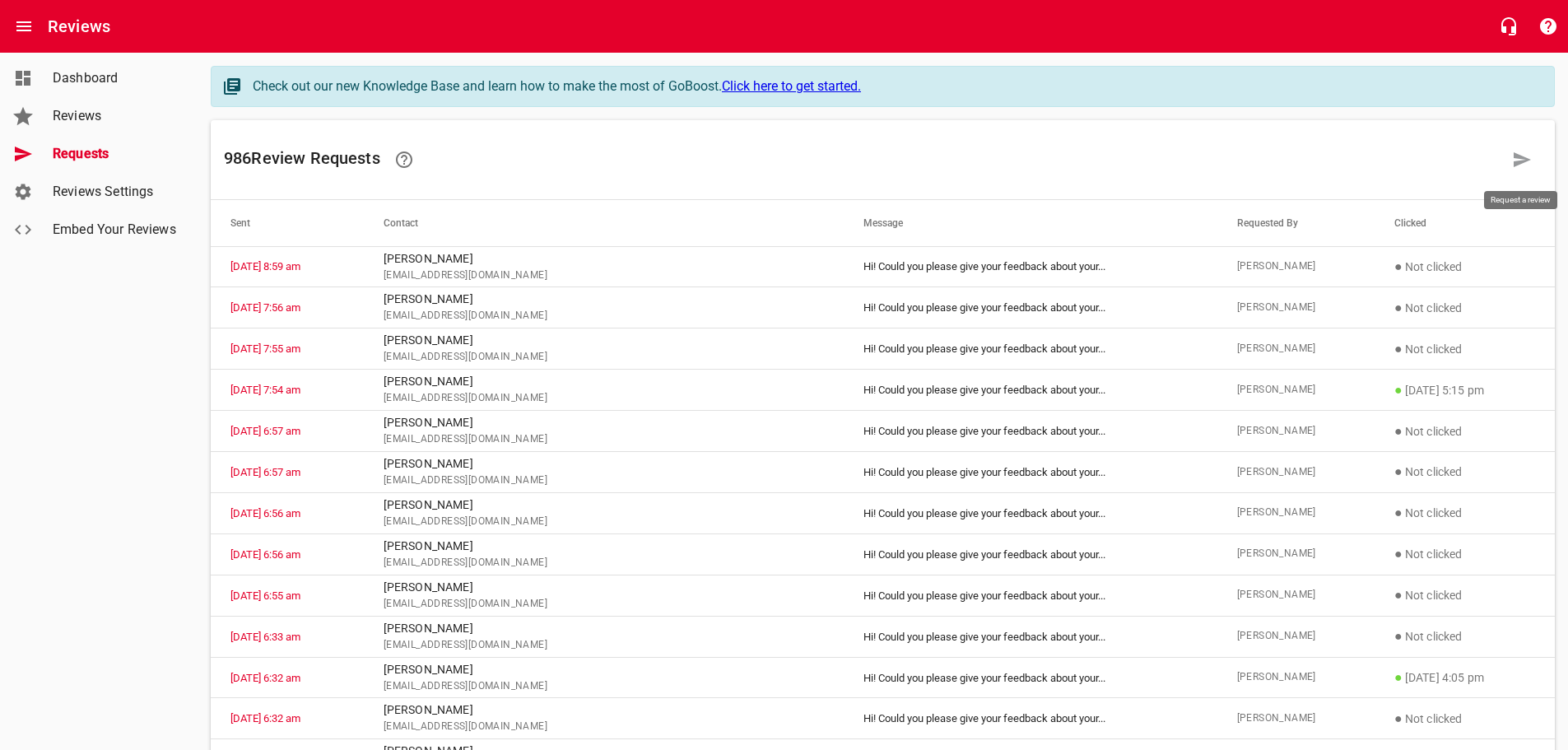
click at [1509, 159] on link at bounding box center [1522, 160] width 40 height 40
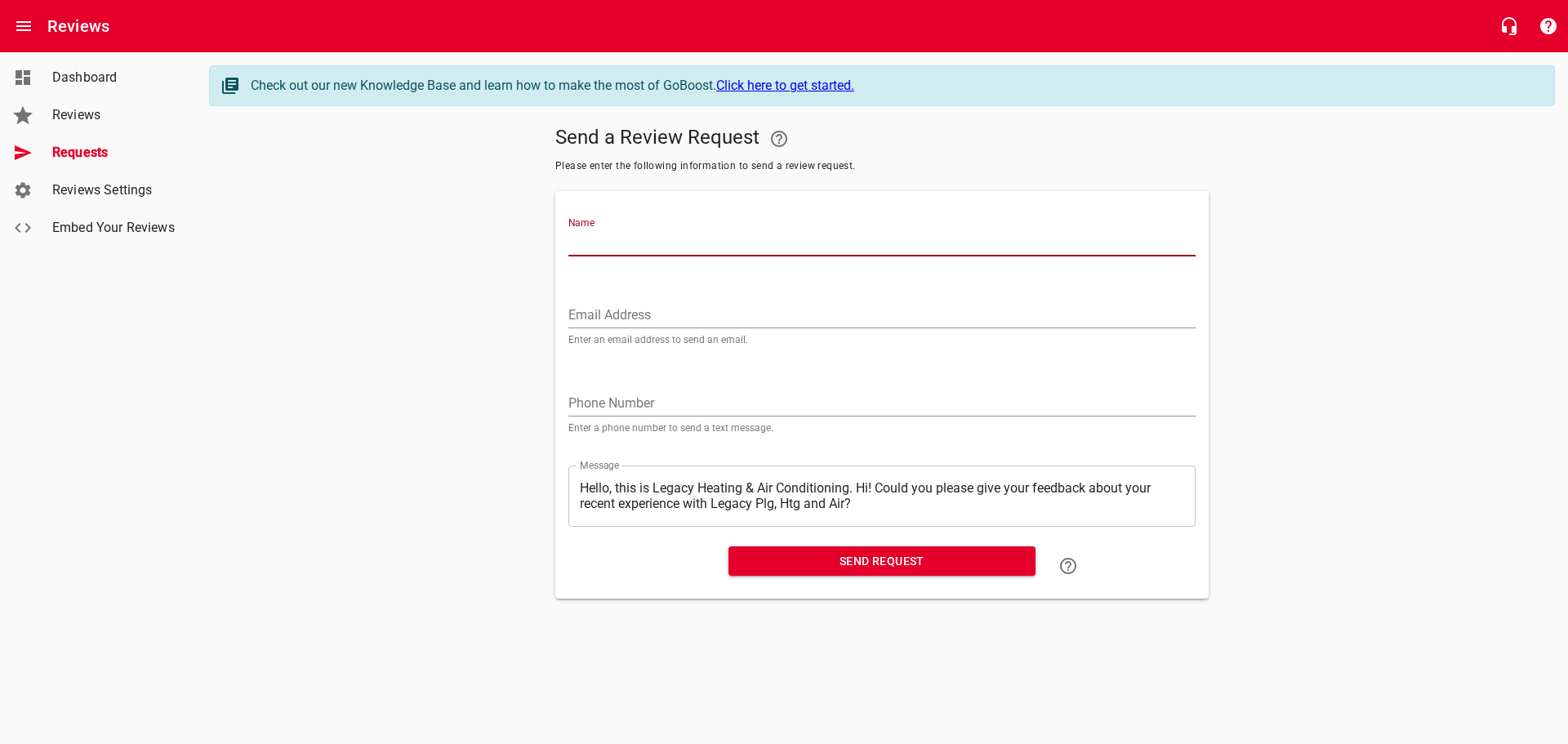
click at [610, 248] on input "Name" at bounding box center [882, 243] width 627 height 26
type input "[PERSON_NAME]"
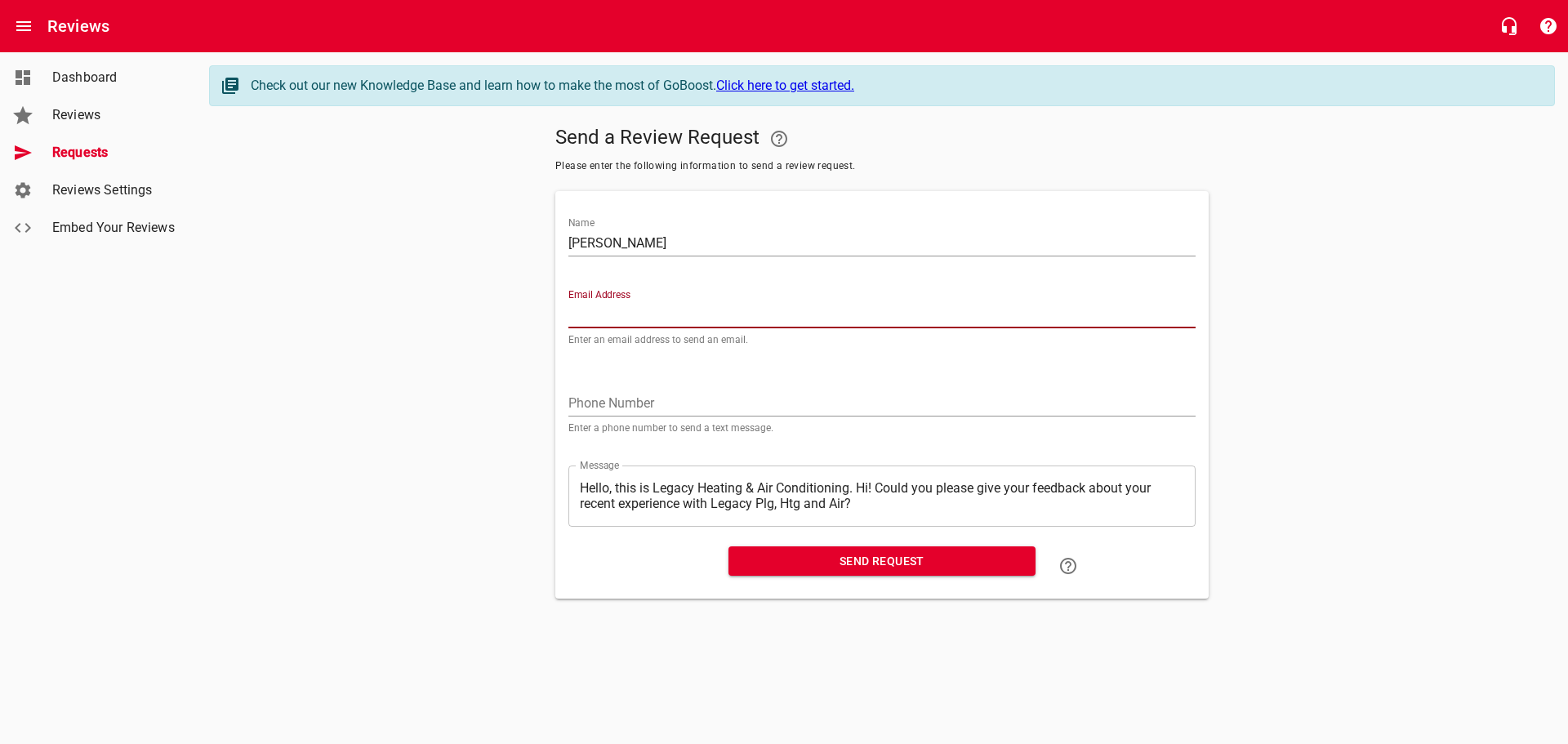
paste input "[EMAIL_ADDRESS][DOMAIN_NAME]"
type input "[EMAIL_ADDRESS][DOMAIN_NAME]"
click at [859, 485] on textarea "Hello, this is Legacy Heating & Air Conditioning. Hi! Could you please give you…" at bounding box center [882, 495] width 604 height 31
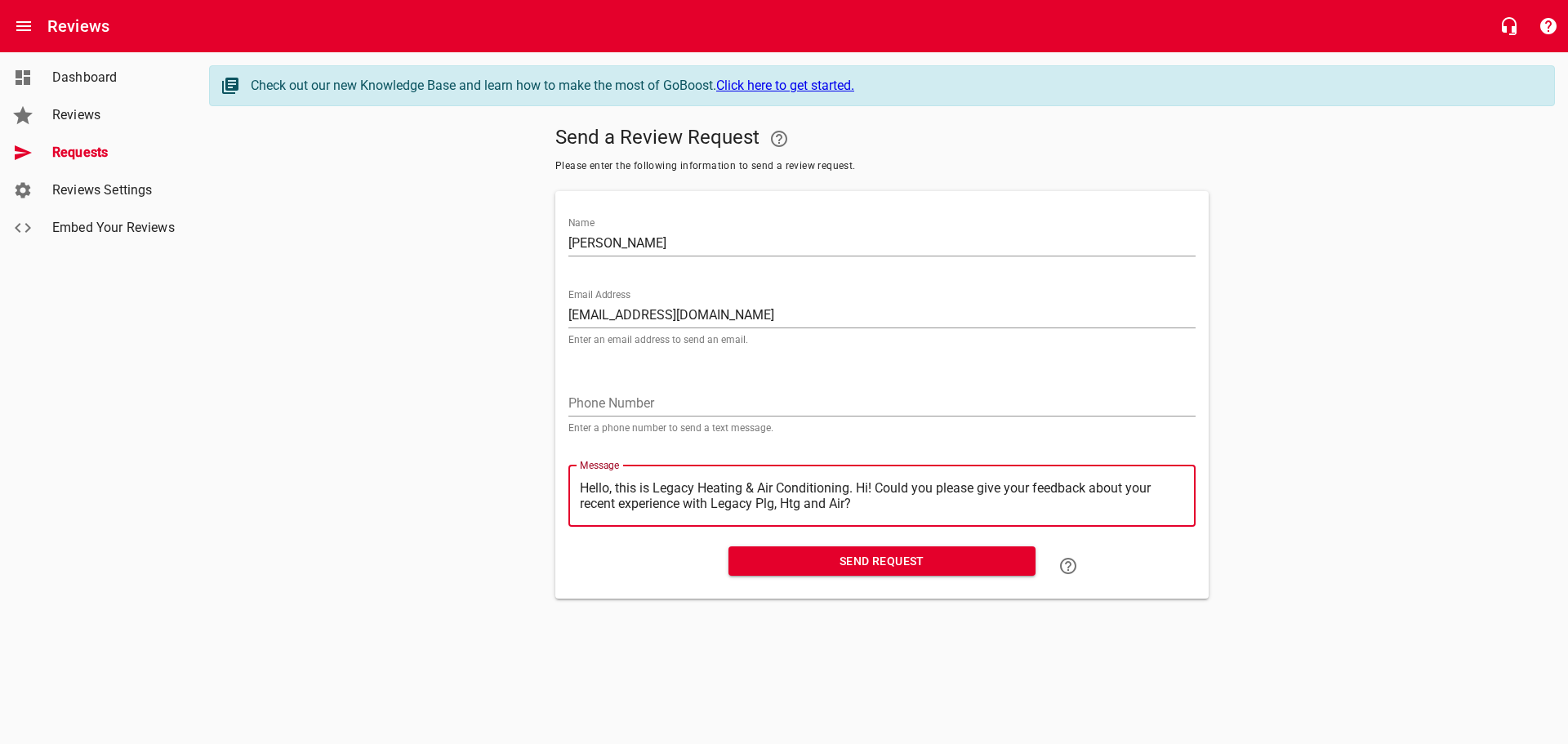
type textarea "Hello, this is Legacy Heating & Air Conditioning.Hi! Could you please give your…"
type textarea "Hello, this is Legacy Heating & Air ConditioningHi! Could you please give your …"
type textarea "Hello, this is Legacy Heating & Air ConditioninHi! Could you please give your f…"
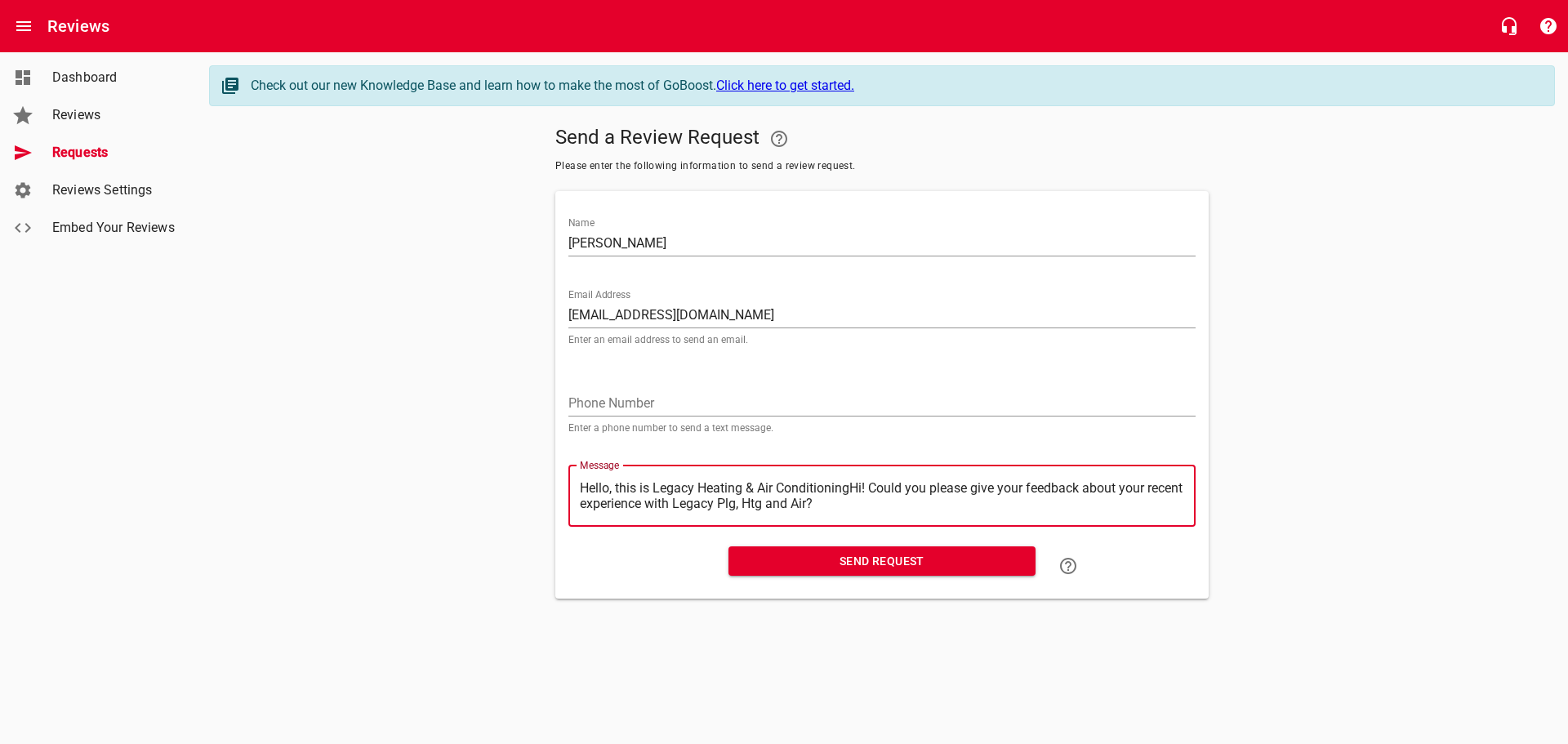
type textarea "Hello, this is Legacy Heating & Air ConditioninHi! Could you please give your f…"
type textarea "Hello, this is Legacy Heating & Air ConditioniHi! Could you please give your fe…"
type textarea "Hello, this is Legacy Heating & Air ConditionHi! Could you please give your fee…"
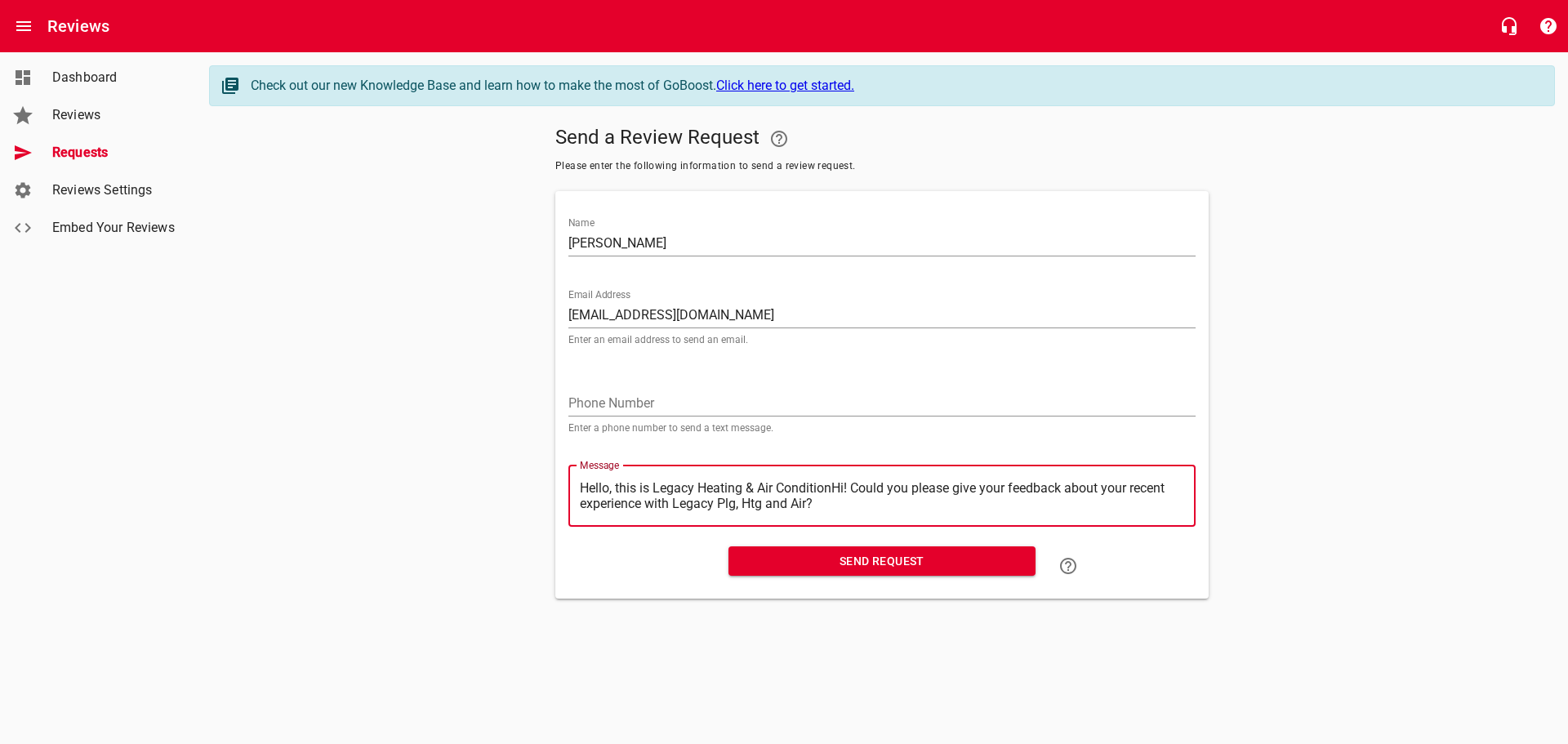
type textarea "Hello, this is Legacy Heating & Air ConditioHi! Could you please give your feed…"
type textarea "Hello, this is Legacy Heating & Air ConditiHi! Could you please give your feedb…"
type textarea "Hello, this is Legacy Heating & Air ConditHi! Could you please give your feedba…"
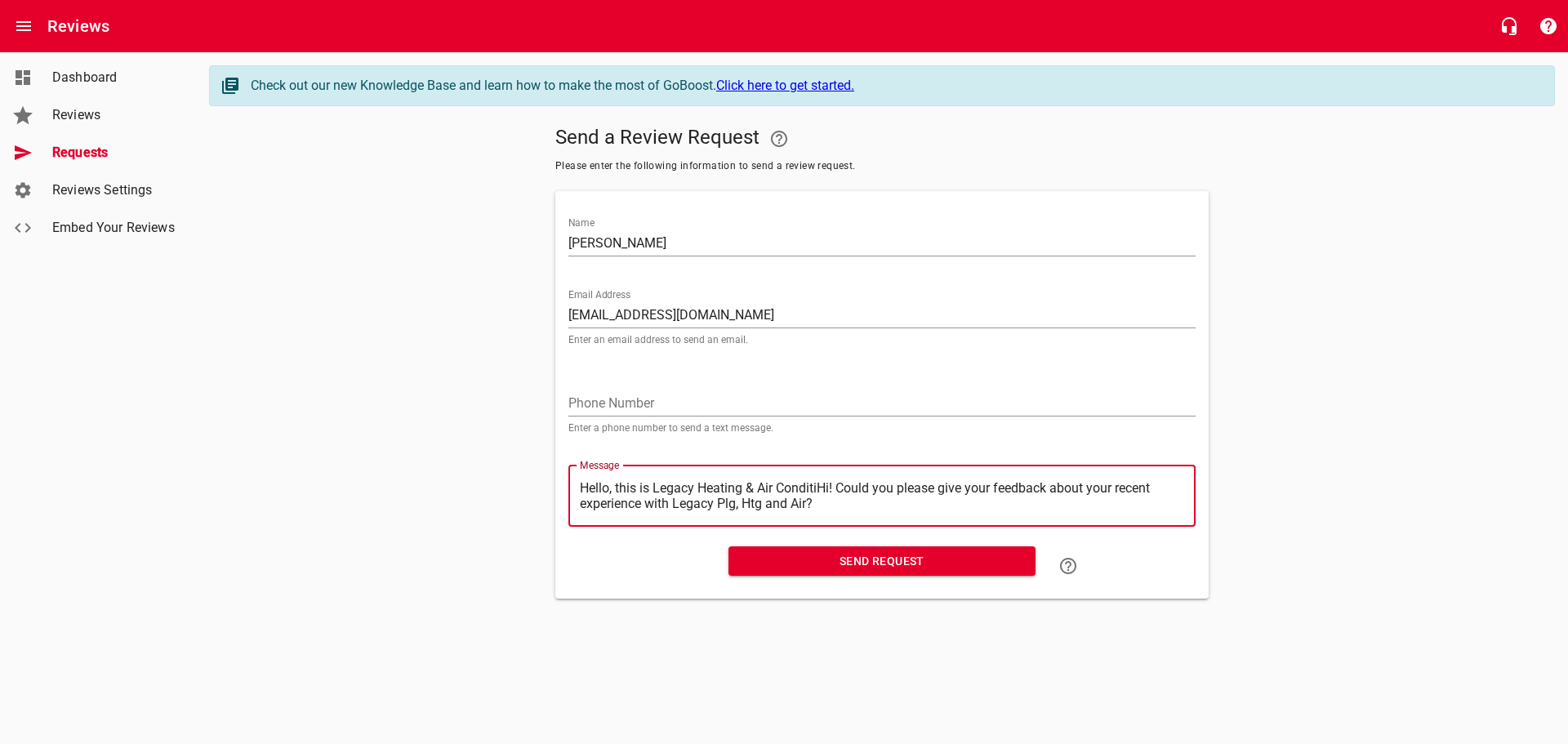
type textarea "Hello, this is Legacy Heating & Air ConditHi! Could you please give your feedba…"
type textarea "Hello, this is Legacy Heating & Air CondiHi! Could you please give your feedbac…"
type textarea "Hello, this is Legacy Heating & Air CondHi! Could you please give your feedback…"
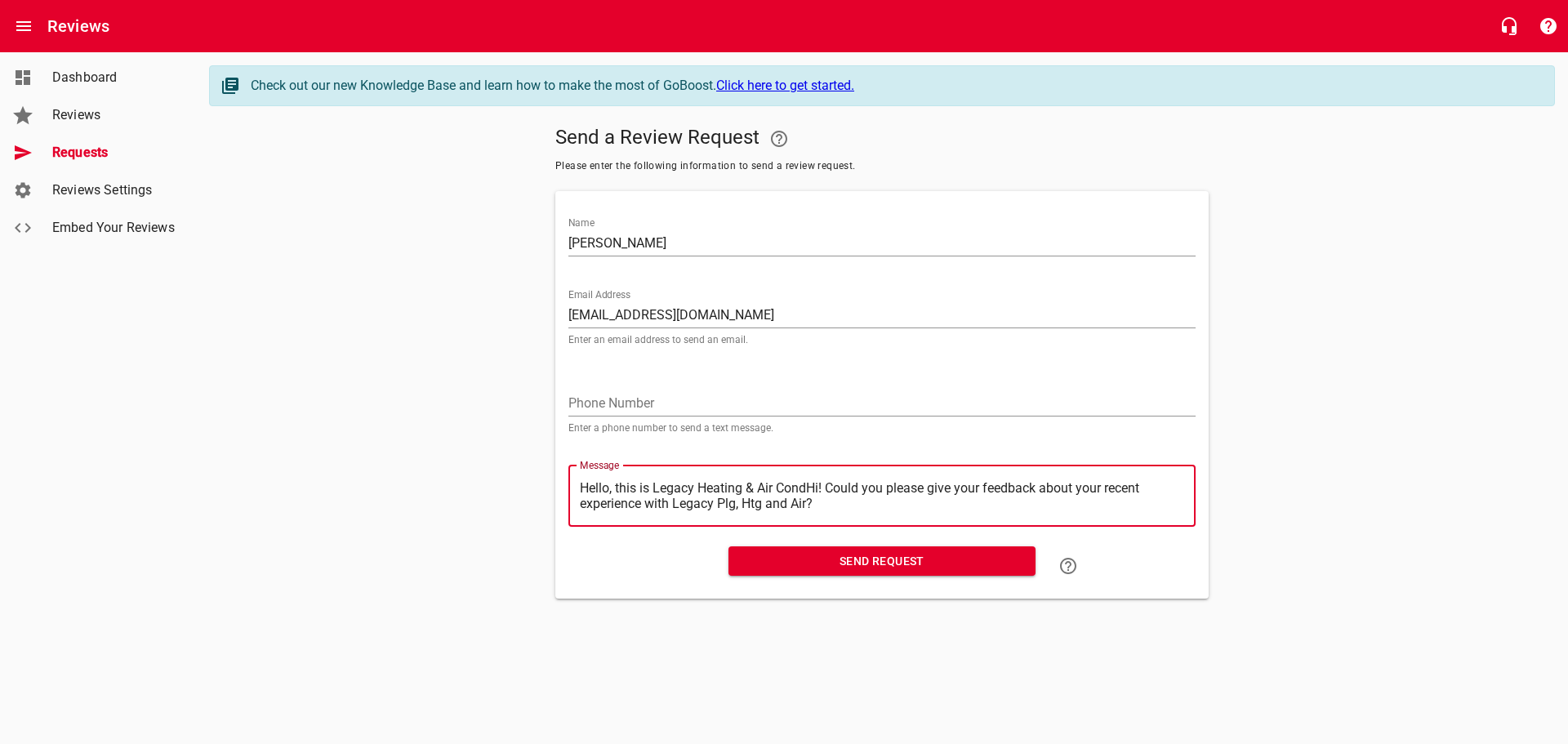
type textarea "Hello, this is Legacy Heating & Air ConHi! Could you please give your feedback …"
type textarea "Hello, this is Legacy Heating & Air CoHi! Could you please give your feedback a…"
type textarea "Hello, this is Legacy Heating & Air CHi! Could you please give your feedback ab…"
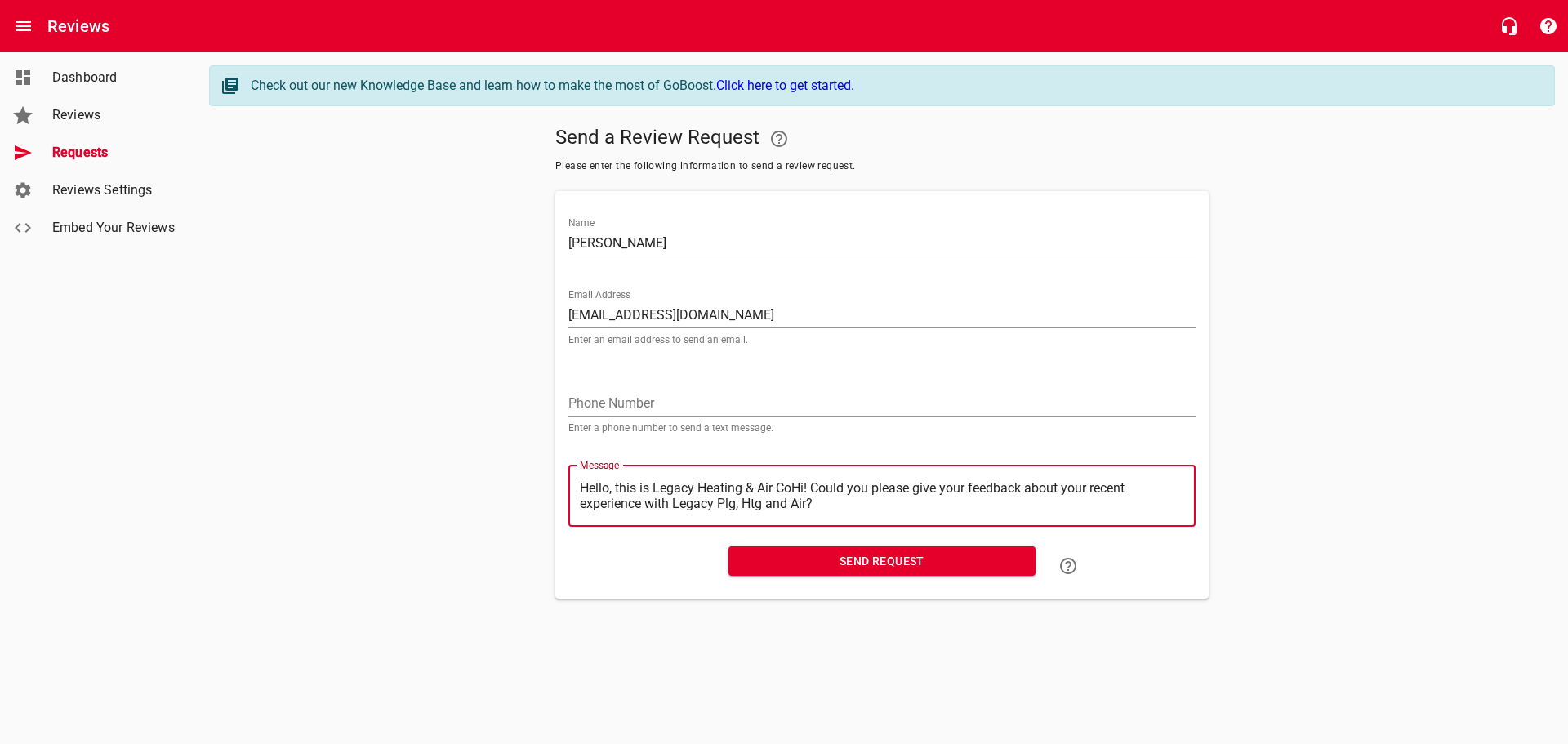
type textarea "Hello, this is Legacy Heating & Air CHi! Could you please give your feedback ab…"
type textarea "Hello, this is Legacy Heating & Air Hi! Could you please give your feedback abo…"
type textarea "Hello, this is Legacy Heating & AirHi! Could you please give your feedback abou…"
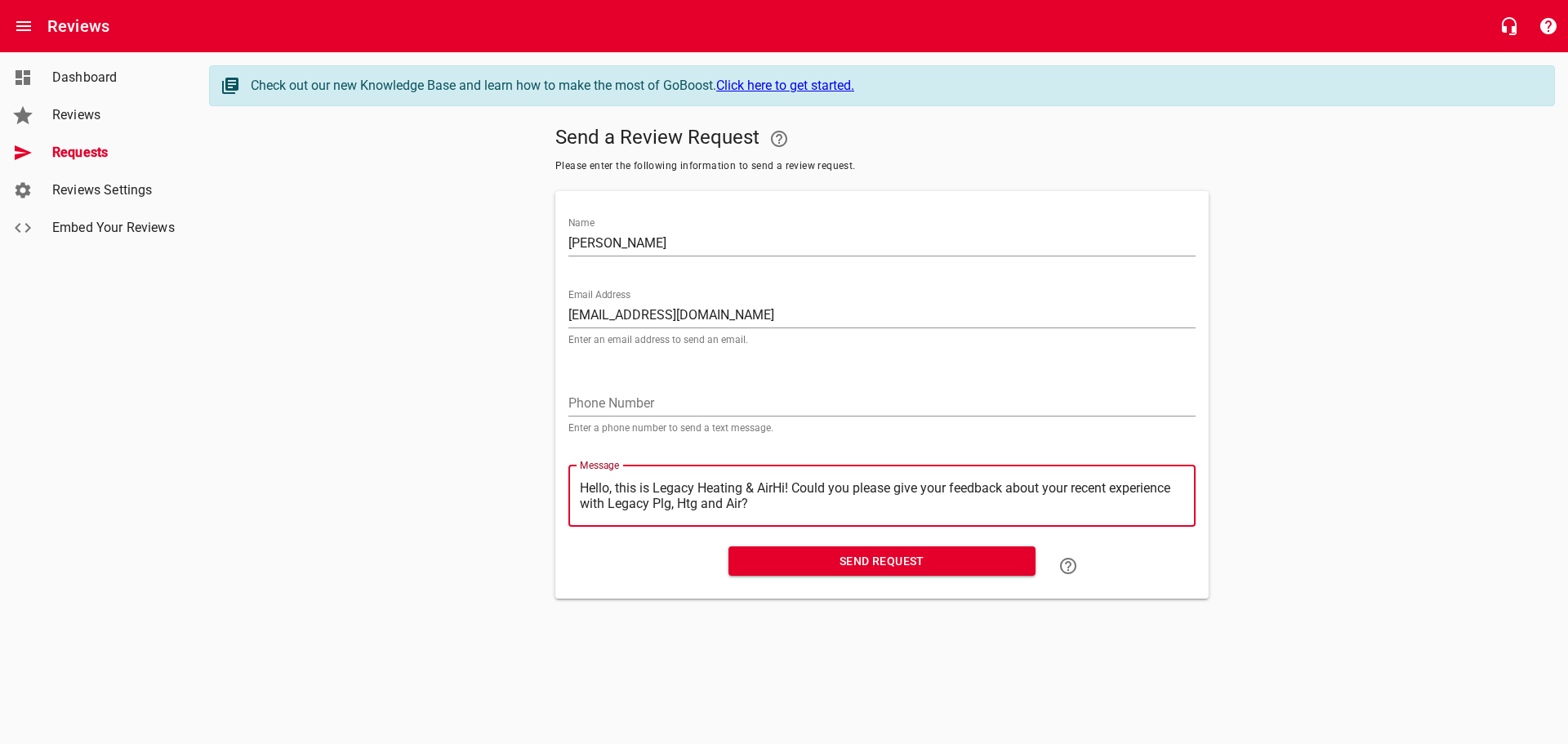
type textarea "Hello, this is Legacy Heating & AiHi! Could you please give your feedback about…"
type textarea "Hello, this is Legacy Heating & AHi! Could you please give your feedback about …"
type textarea "Hello, this is Legacy Heating & Hi! Could you please give your feedback about y…"
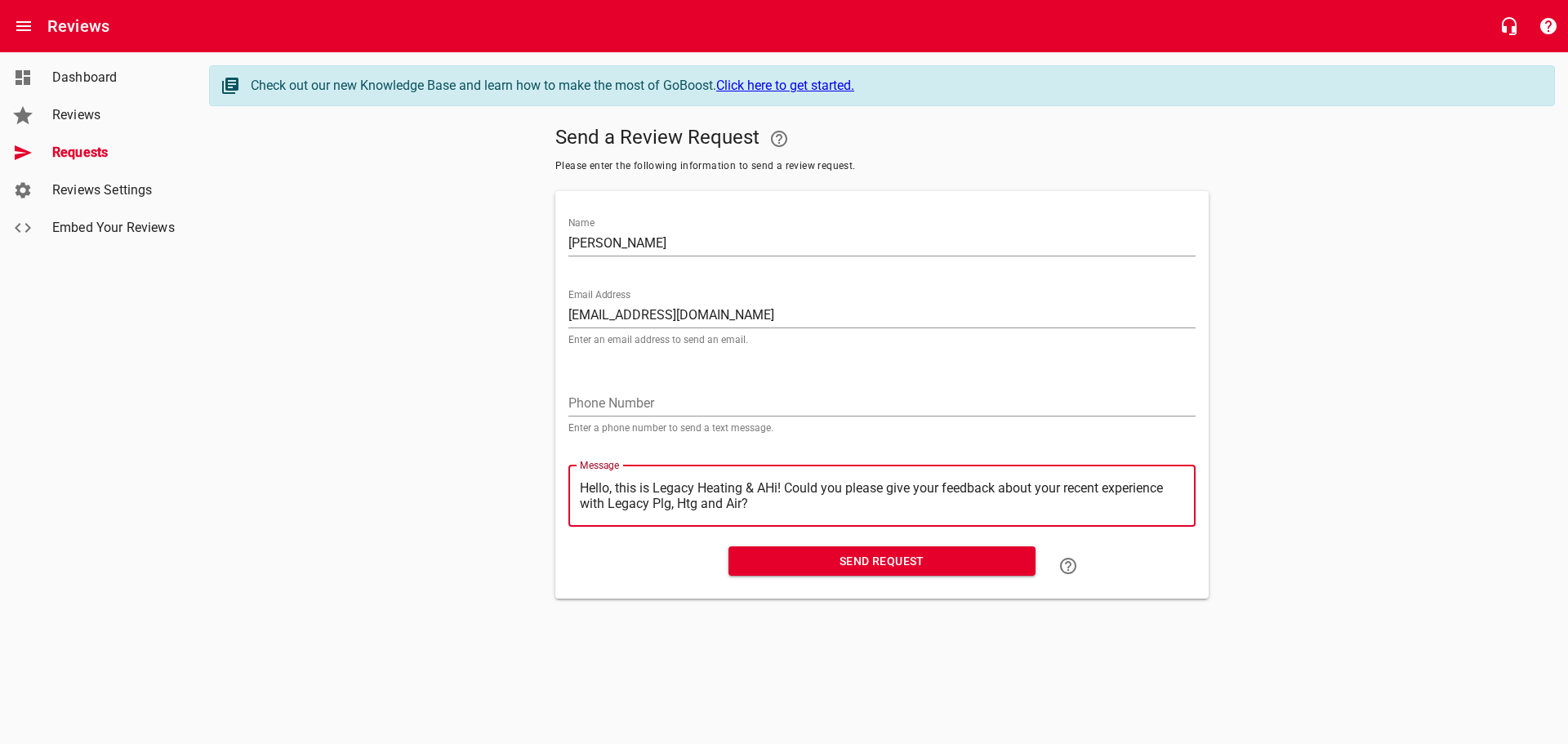
type textarea "Hello, this is Legacy Heating & Hi! Could you please give your feedback about y…"
type textarea "Hello, this is Legacy Heating &Hi! Could you please give your feedback about yo…"
type textarea "Hello, this is Legacy Heating Hi! Could you please give your feedback about you…"
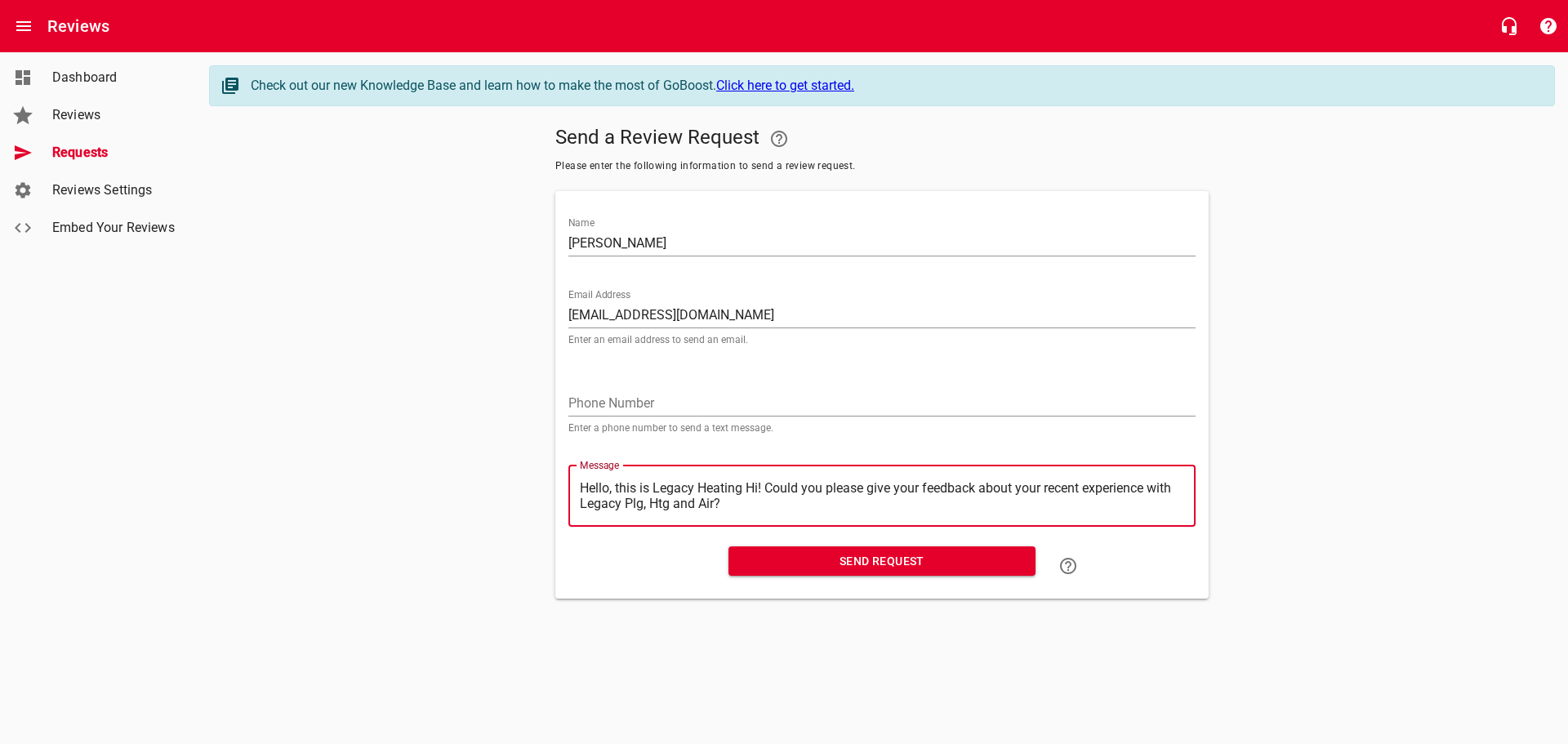
type textarea "Hello, this is Legacy HeatingHi! Could you please give your feedback about your…"
type textarea "Hello, this is Legacy HeatinHi! Could you please give your feedback about your …"
type textarea "Hello, this is Legacy HeatiHi! Could you please give your feedback about your r…"
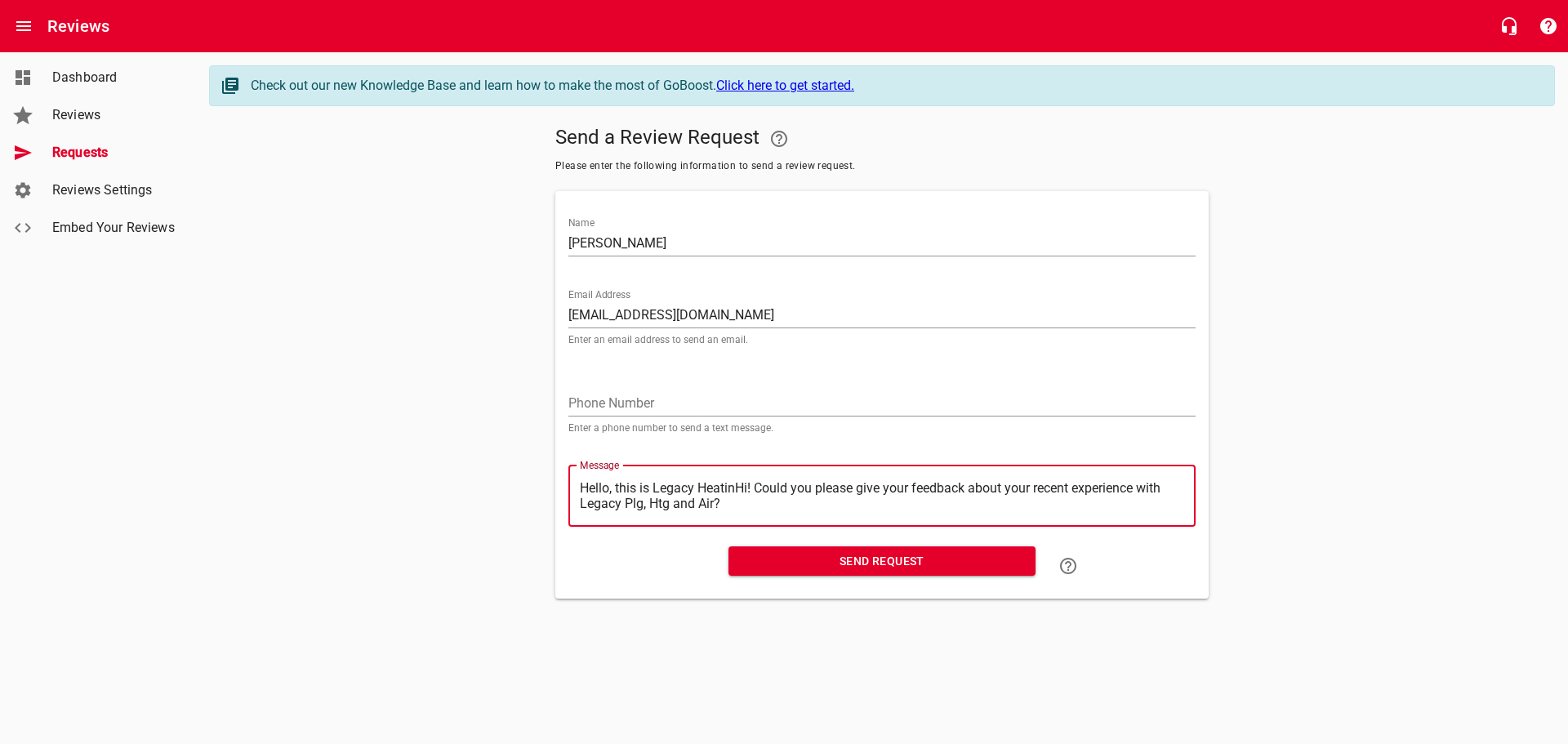
type textarea "Hello, this is Legacy HeatiHi! Could you please give your feedback about your r…"
type textarea "Hello, this is Legacy HeatHi! Could you please give your feedback about your re…"
type textarea "Hello, this is Legacy HeaHi! Could you please give your feedback about your rec…"
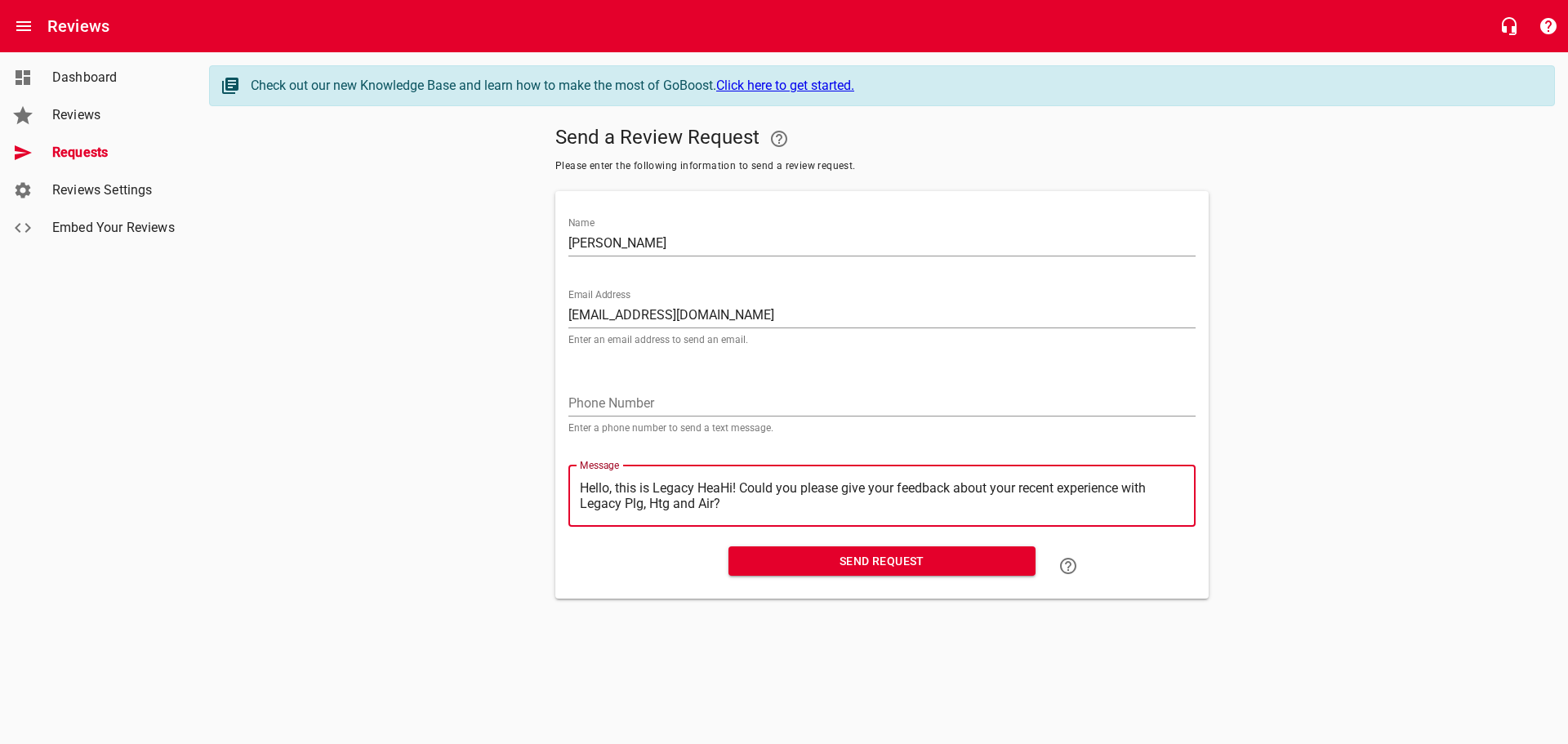
type textarea "Hello, this is Legacy HeHi! Could you please give your feedback about your rece…"
type textarea "Hello, this is Legacy HHi! Could you please give your feedback about your recen…"
type textarea "Hello, this is Legacy Hi! Could you please give your feedback about your recent…"
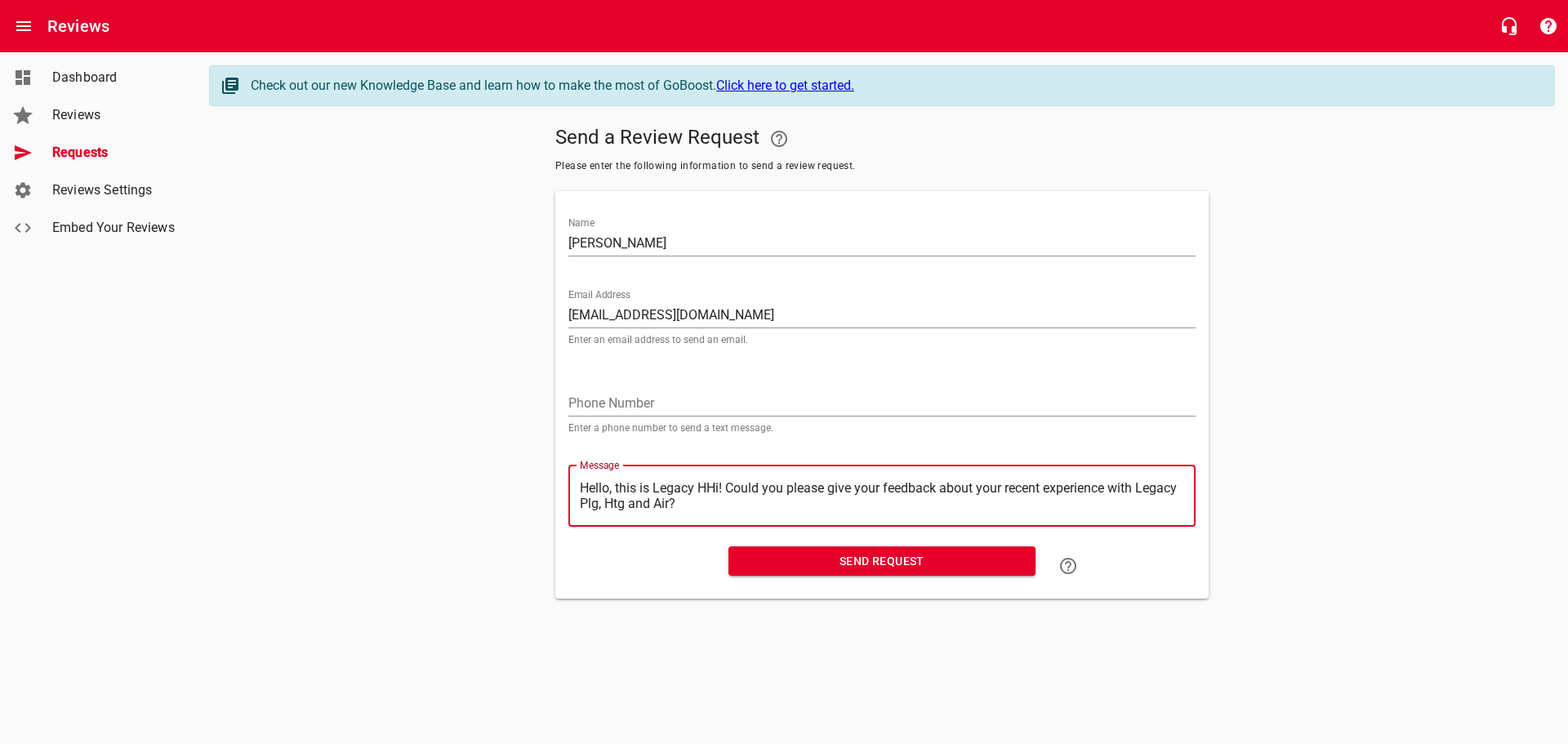
type textarea "Hello, this is Legacy Hi! Could you please give your feedback about your recent…"
type textarea "Hello, this is LegacyHi! Could you please give your feedback about your recent …"
type textarea "Hello, this is LegacHi! Could you please give your feedback about your recent e…"
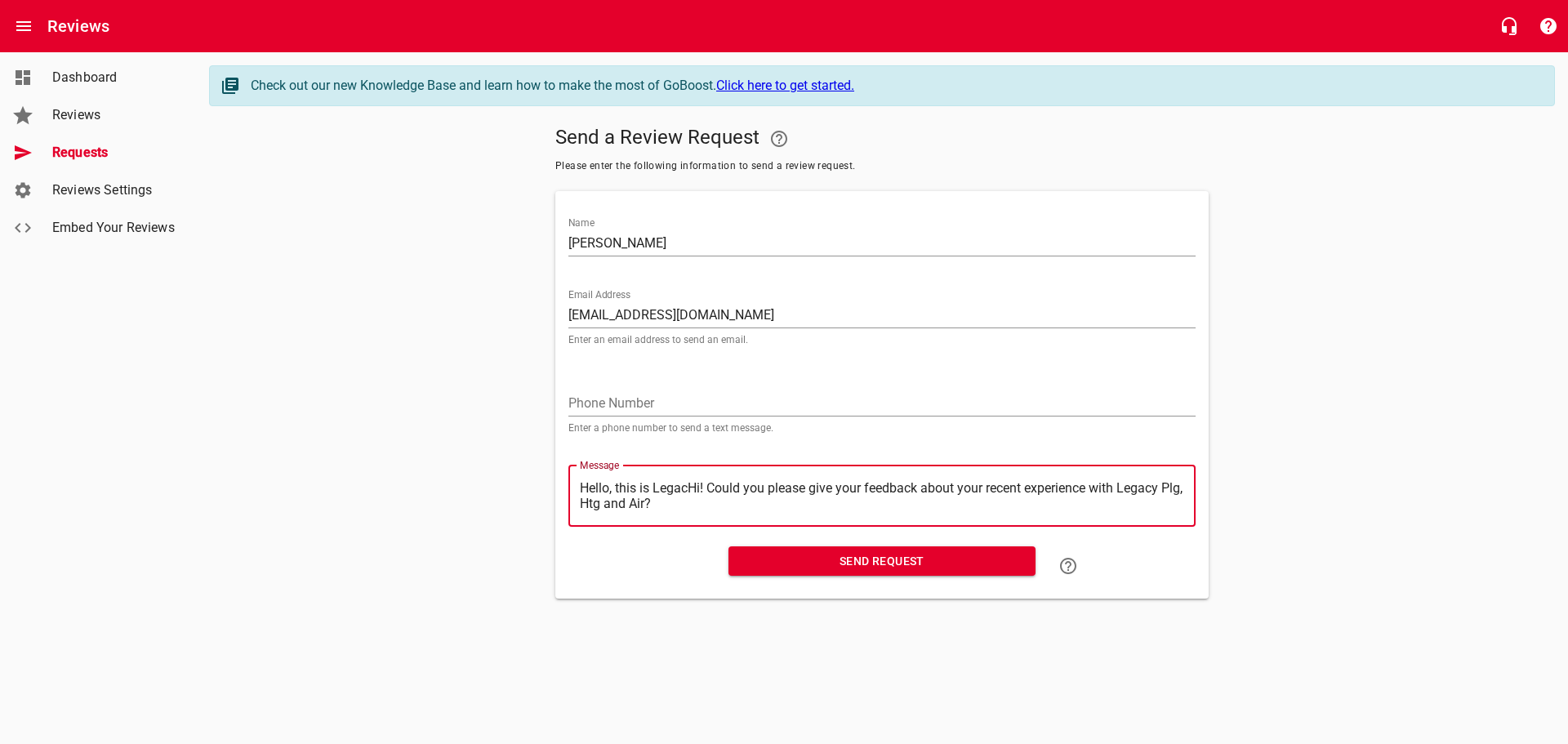
type textarea "Hello, this is LegaHi! Could you please give your feedback about your recent ex…"
type textarea "Hello, this is LegHi! Could you please give your feedback about your recent exp…"
type textarea "Hello, this is LeHi! Could you please give your feedback about your recent expe…"
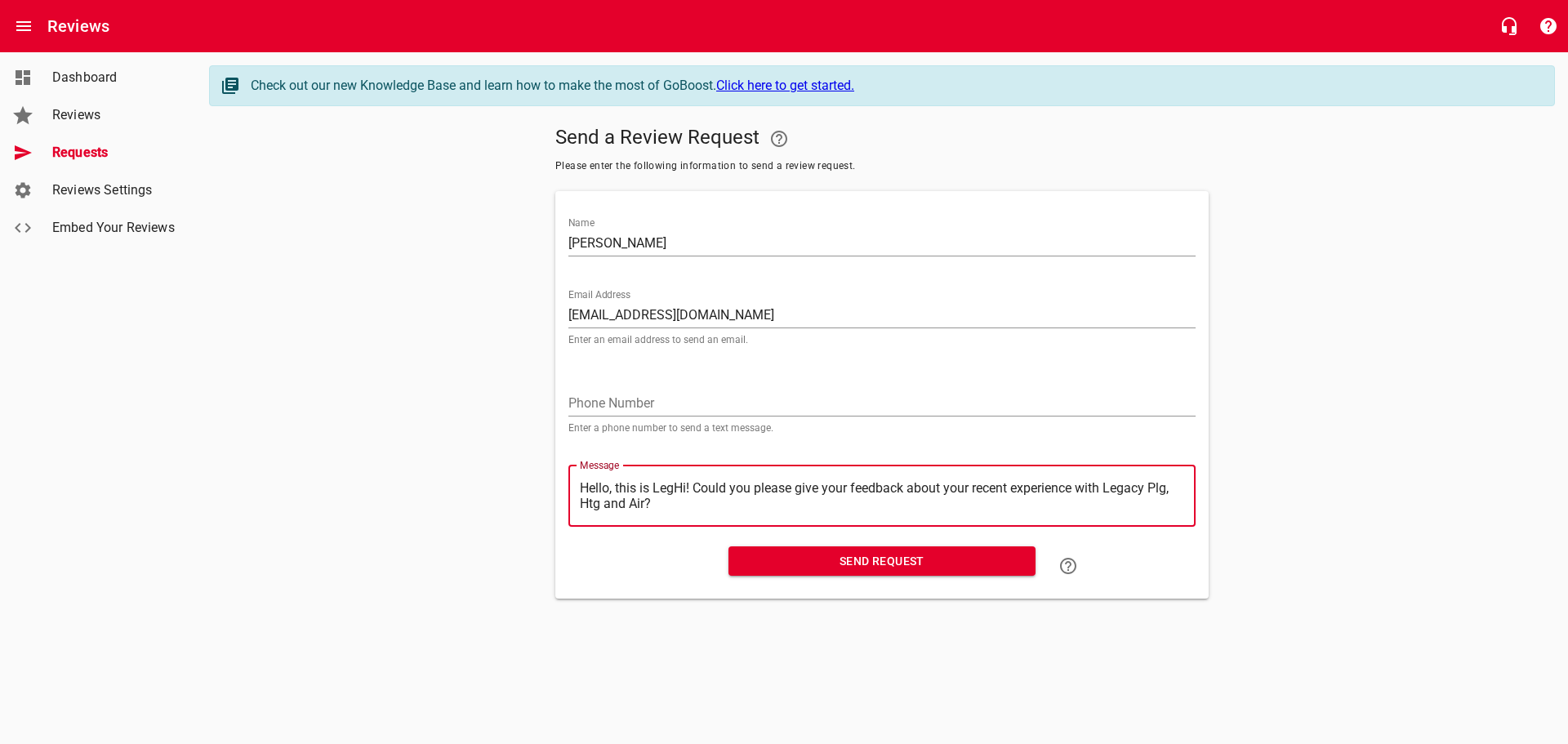
type textarea "Hello, this is LeHi! Could you please give your feedback about your recent expe…"
type textarea "Hello, this is LHi! Could you please give your feedback about your recent exper…"
type textarea "Hello, this is Hi! Could you please give your feedback about your recent experi…"
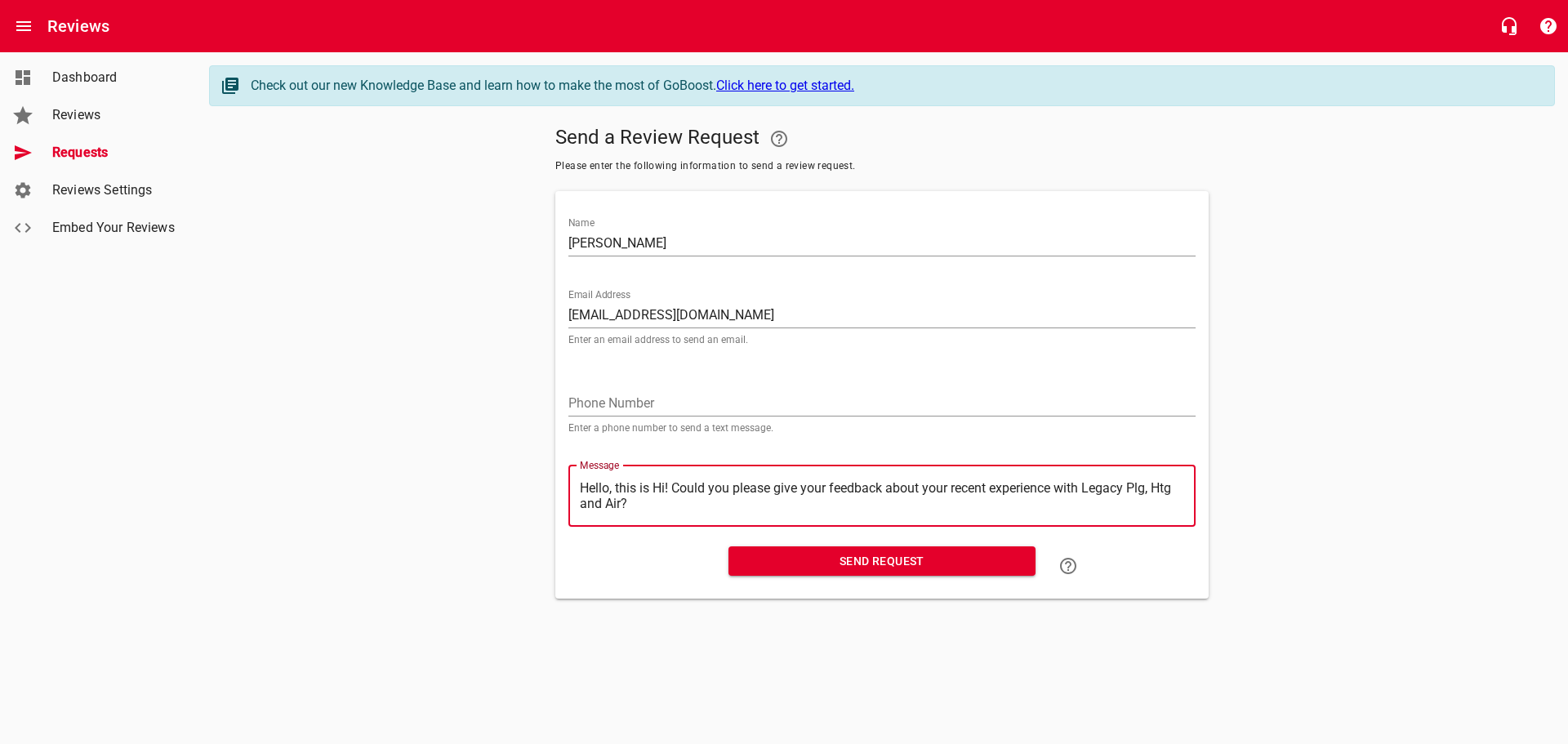
type textarea "Hello, this isHi! Could you please give your feedback about your recent experie…"
type textarea "Hello, this iHi! Could you please give your feedback about your recent experien…"
type textarea "Hello, this Hi! Could you please give your feedback about your recent experienc…"
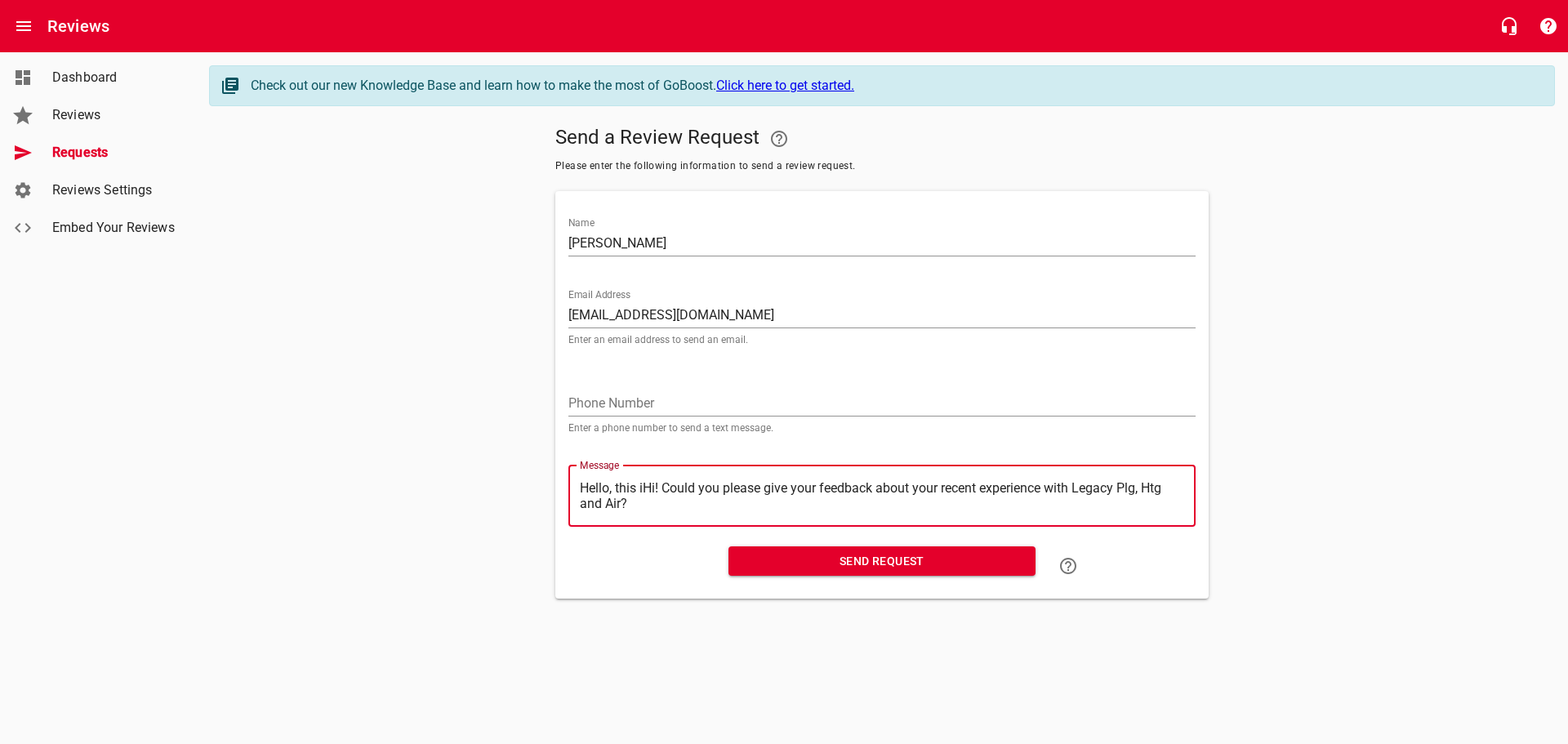
type textarea "Hello, this Hi! Could you please give your feedback about your recent experienc…"
type textarea "Hello, thisHi! Could you please give your feedback about your recent experience…"
type textarea "Hello, thiHi! Could you please give your feedback about your recent experience …"
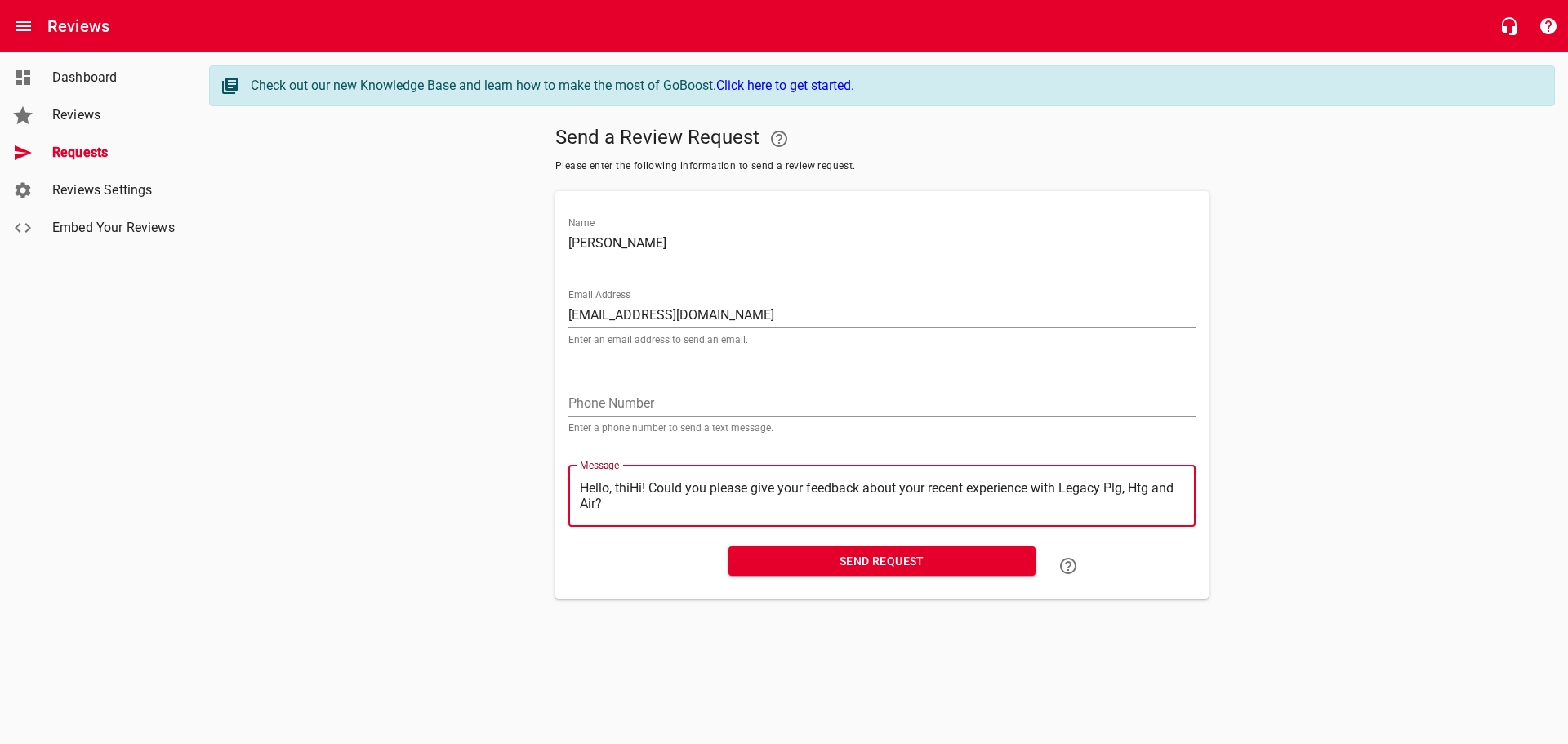
type textarea "Hello, thHi! Could you please give your feedback about your recent experience w…"
type textarea "Hello, tHi! Could you please give your feedback about your recent experience wi…"
type textarea "Hello, Hi! Could you please give your feedback about your recent experience wit…"
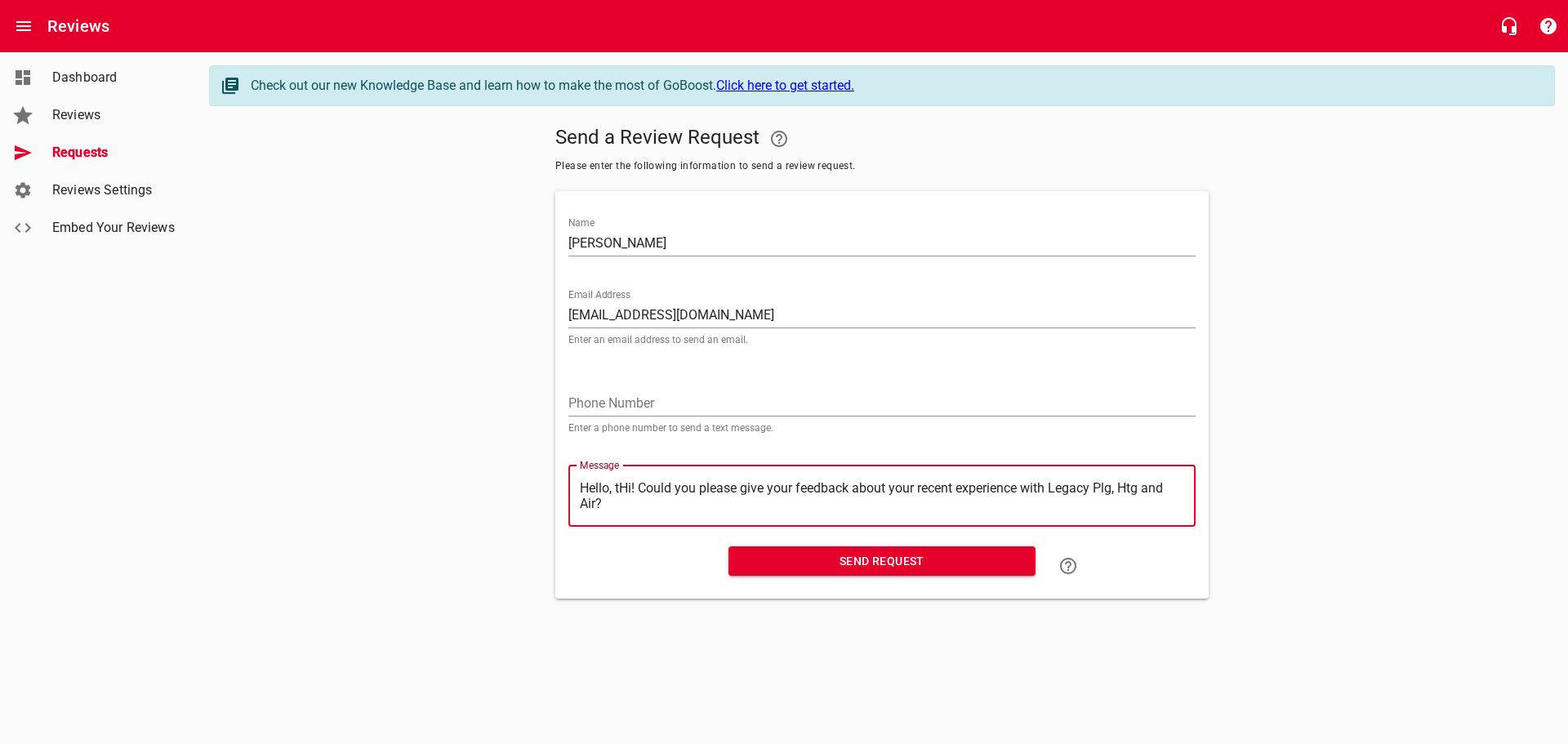
type textarea "Hello, Hi! Could you please give your feedback about your recent experience wit…"
type textarea "Hello,Hi! Could you please give your feedback about your recent experience with…"
type textarea "HelloHi! Could you please give your feedback about your recent experience with …"
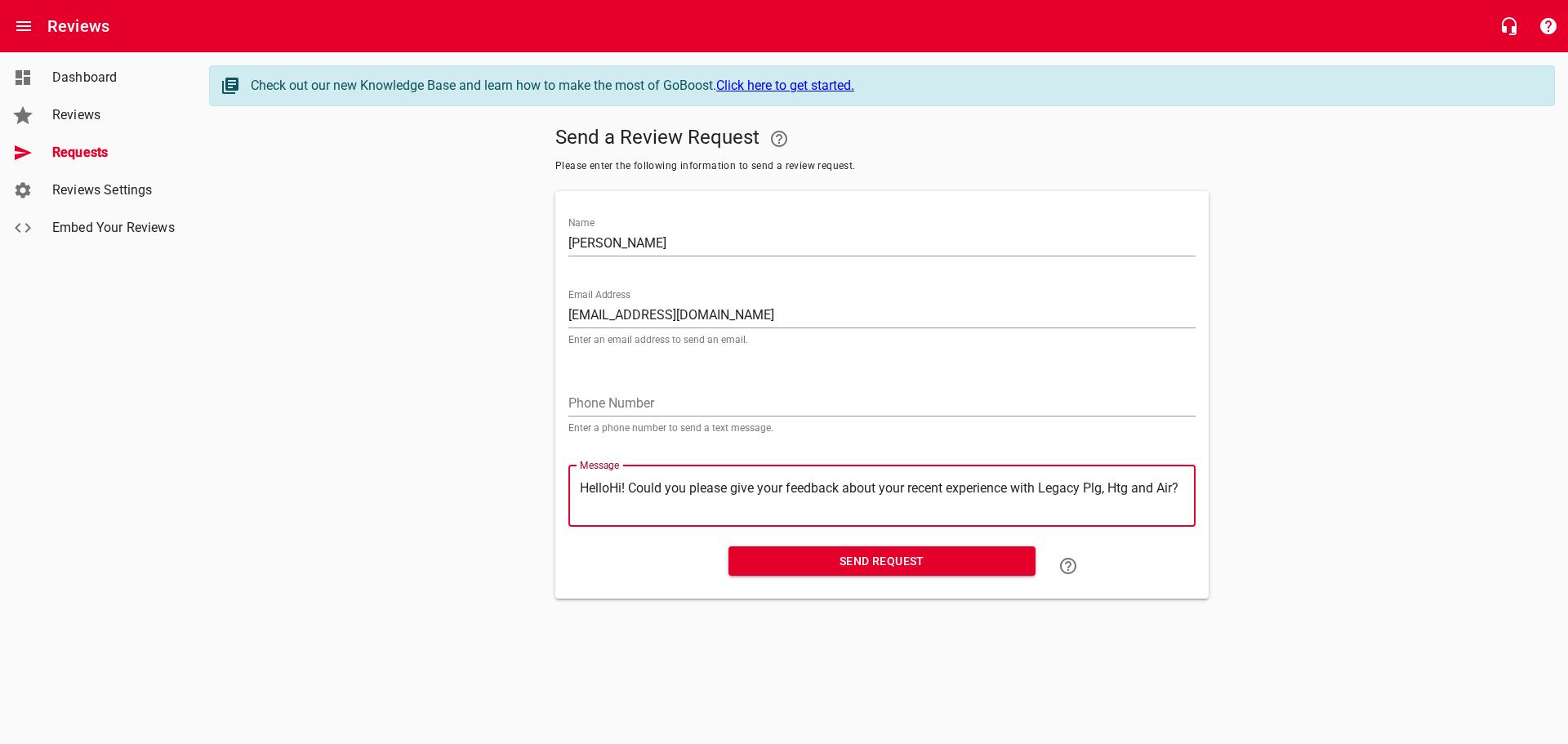
type textarea "HellHi! Could you please give your feedback about your recent experience with L…"
type textarea "HelHi! Could you please give your feedback about your recent experience with Le…"
type textarea "HeHi! Could you please give your feedback about your recent experience with Leg…"
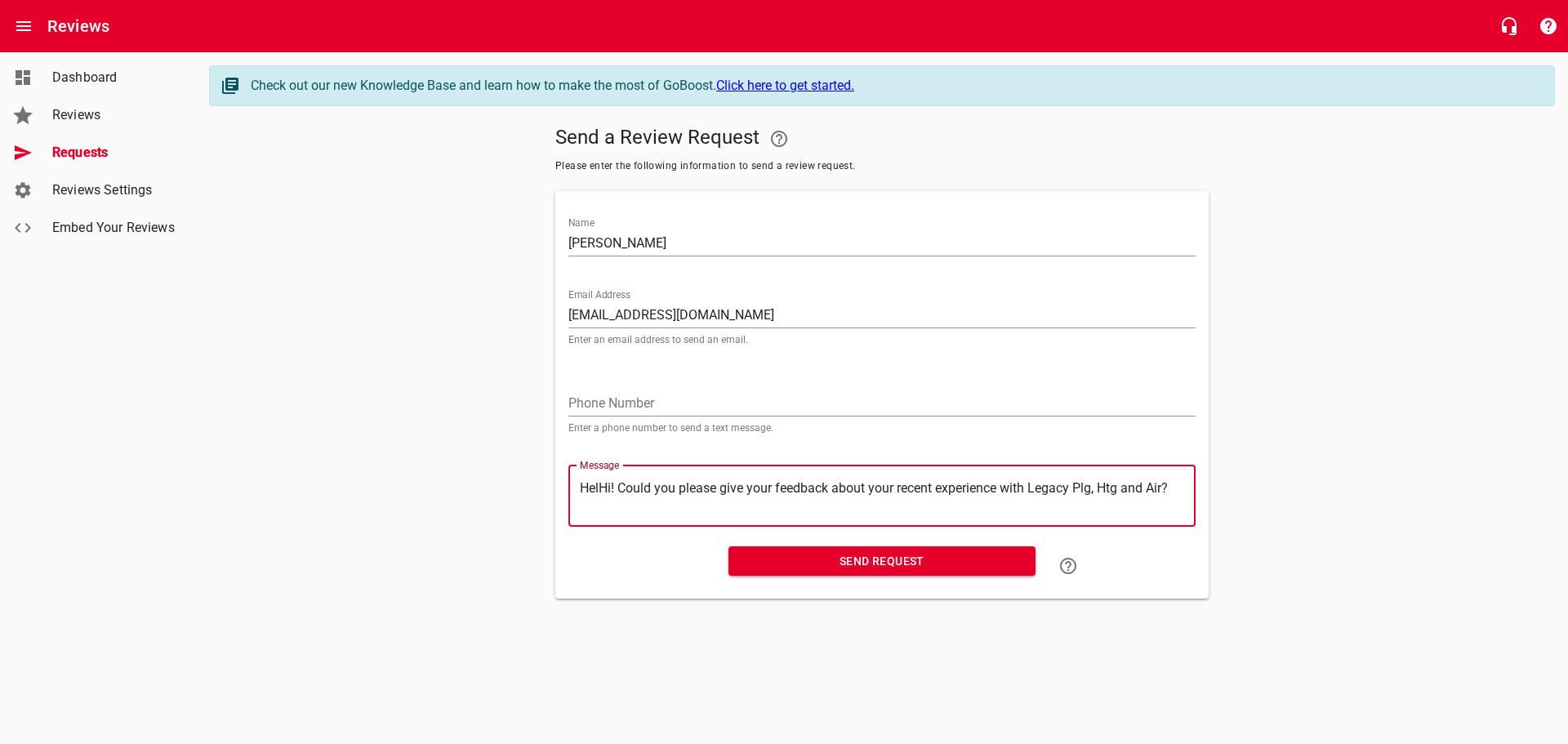
type textarea "HeHi! Could you please give your feedback about your recent experience with Leg…"
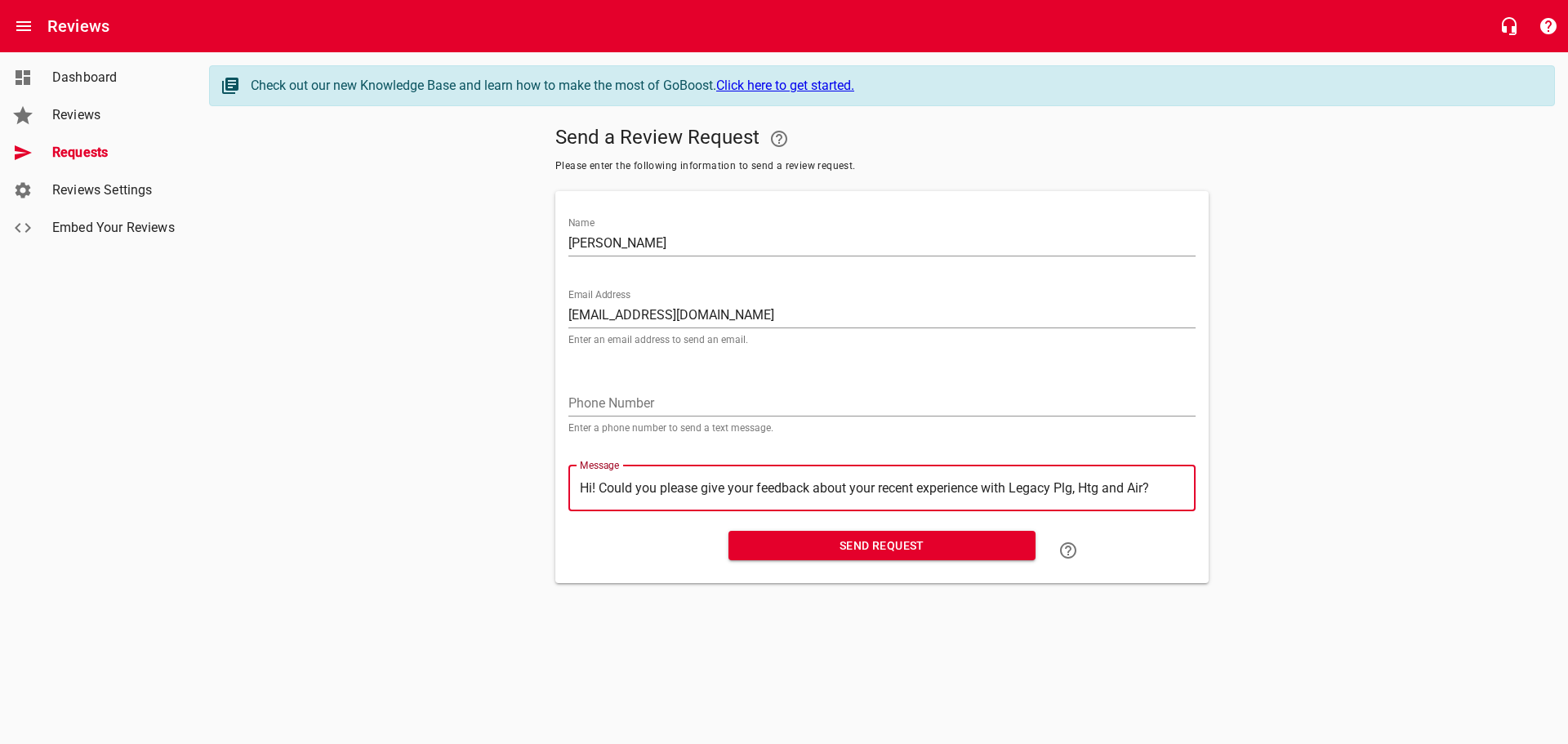
click at [866, 540] on span "Send Request" at bounding box center [882, 546] width 281 height 21
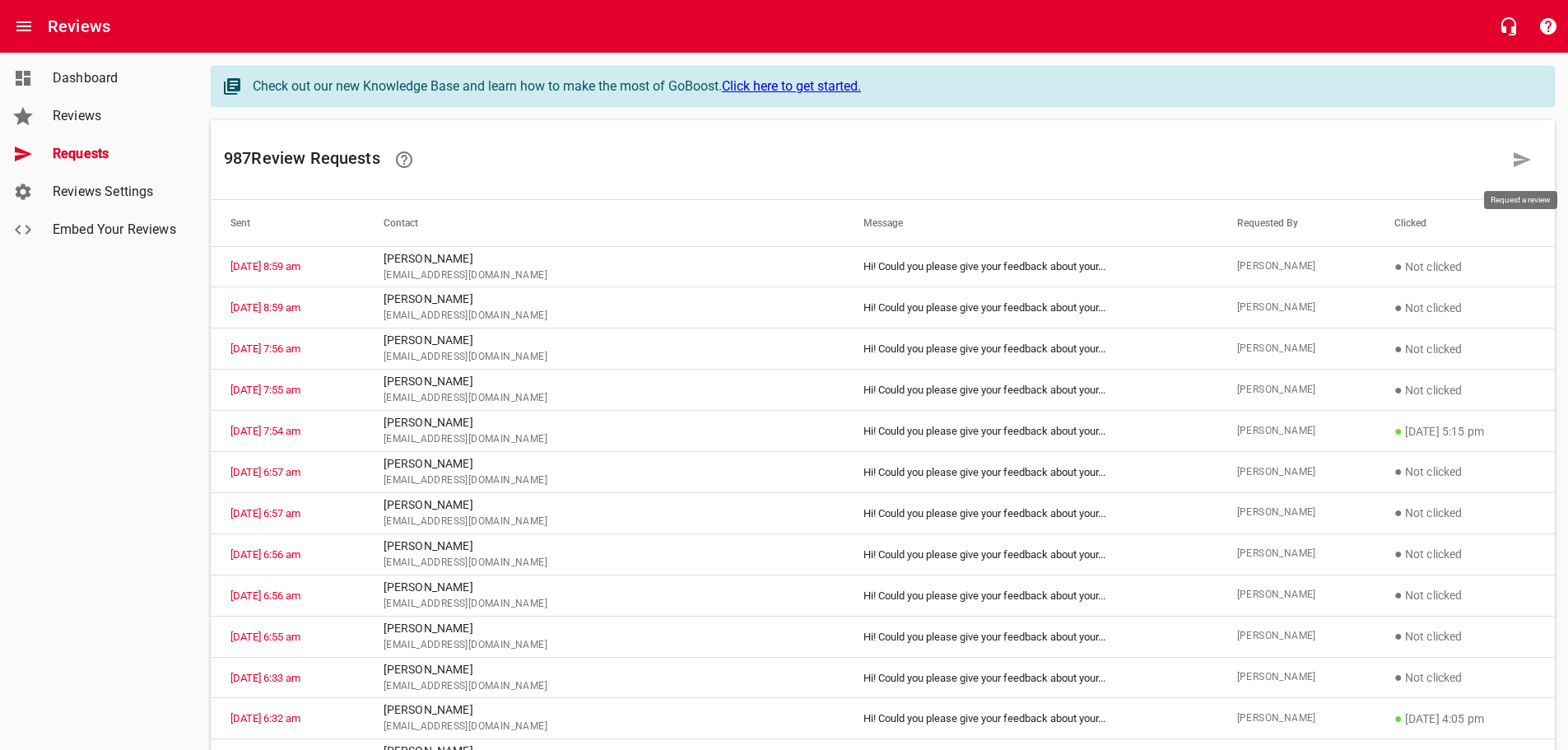
click at [1525, 152] on icon at bounding box center [1521, 160] width 20 height 20
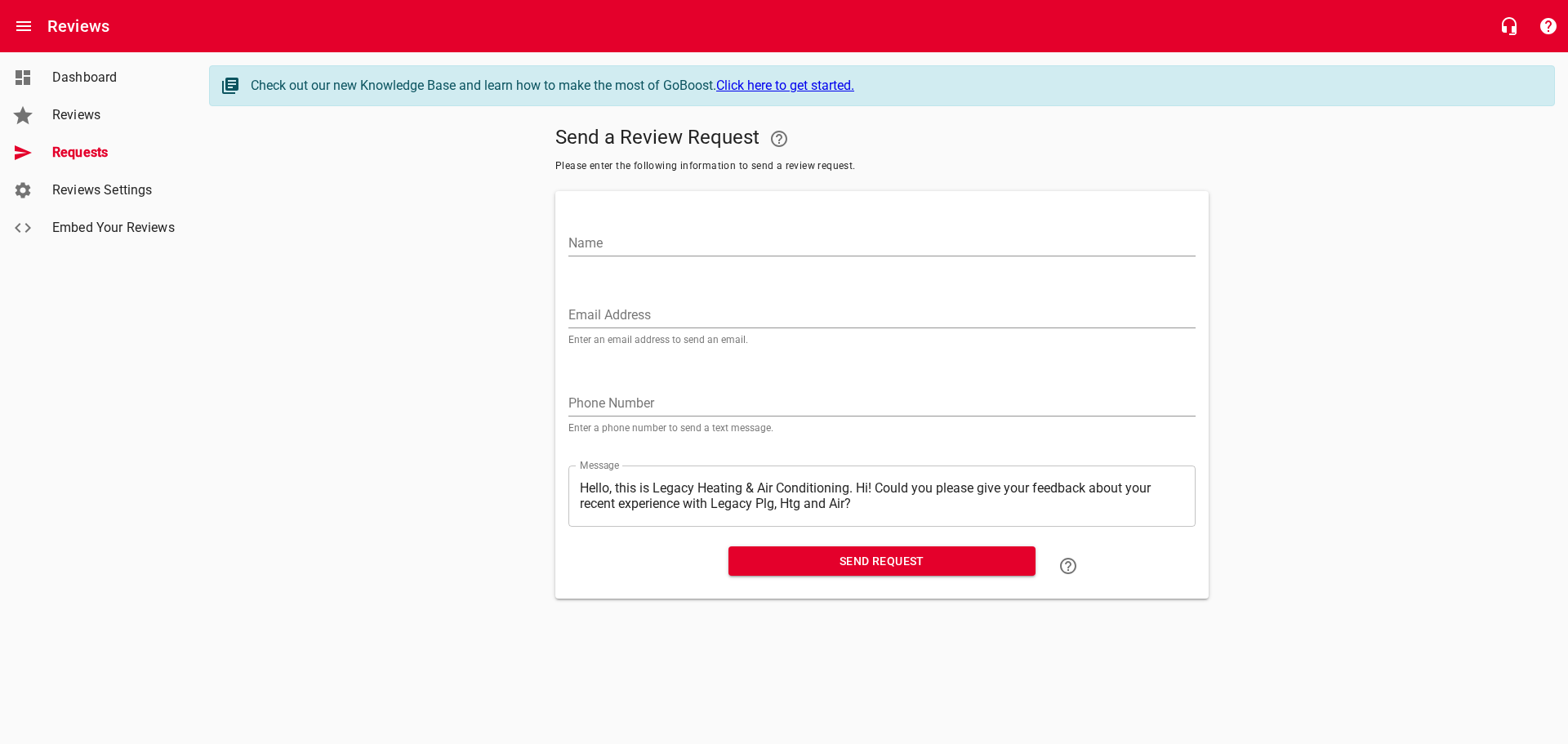
click at [588, 240] on input "Name" at bounding box center [882, 243] width 627 height 26
paste input "[PERSON_NAME][EMAIL_ADDRESS][DOMAIN_NAME]"
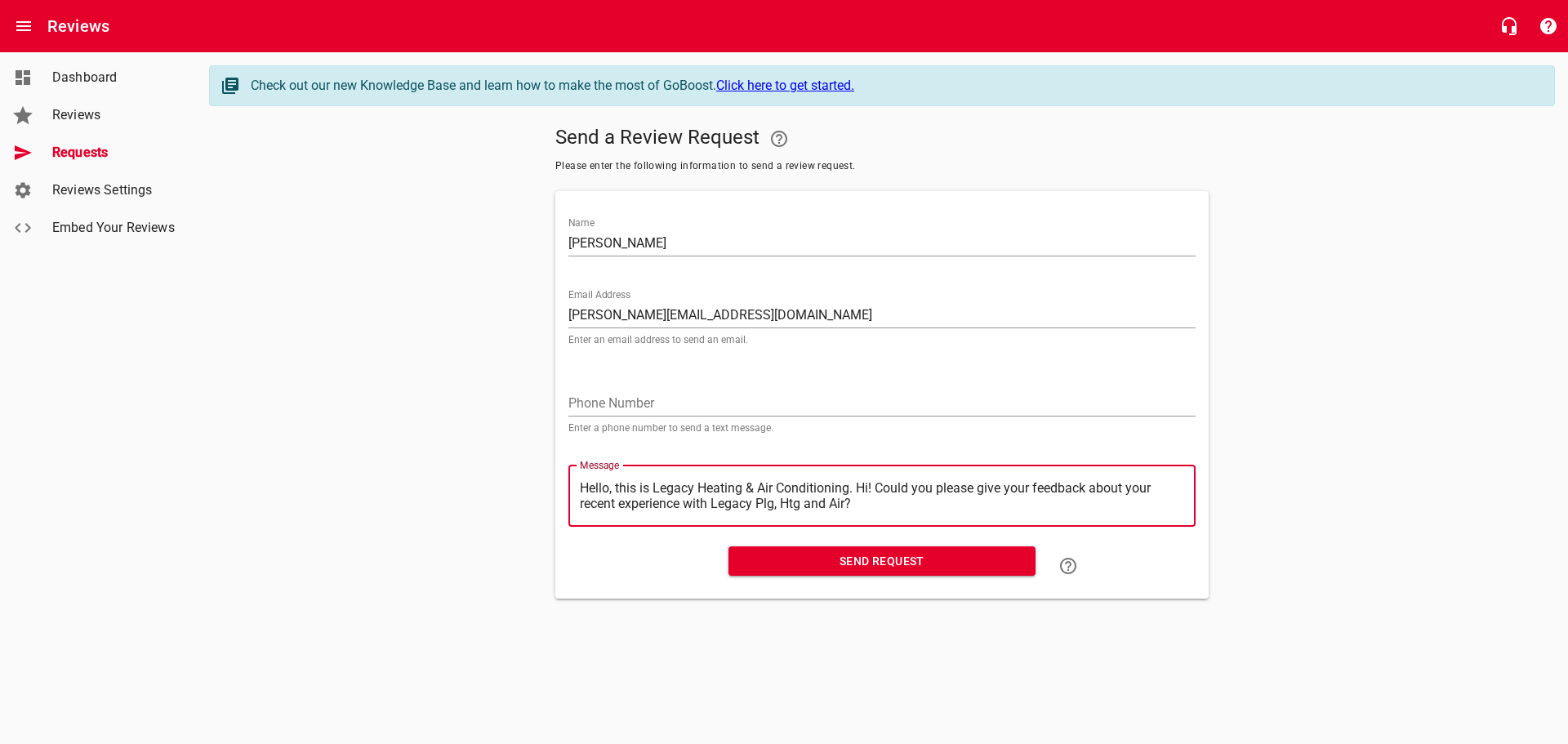
click at [863, 484] on textarea "Hello, this is Legacy Heating & Air Conditioning. Hi! Could you please give you…" at bounding box center [882, 495] width 604 height 31
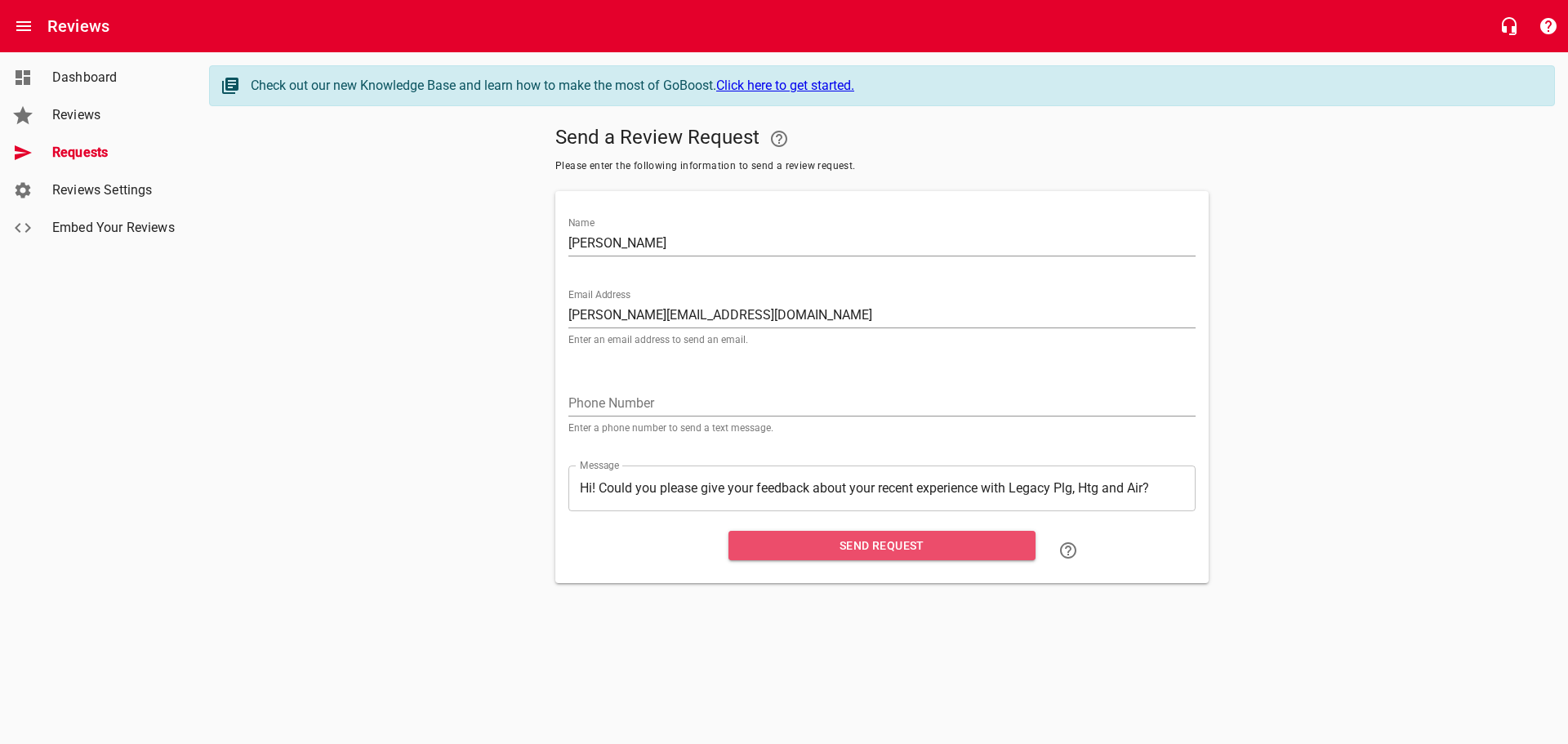
click at [875, 546] on span "Send Request" at bounding box center [882, 546] width 281 height 21
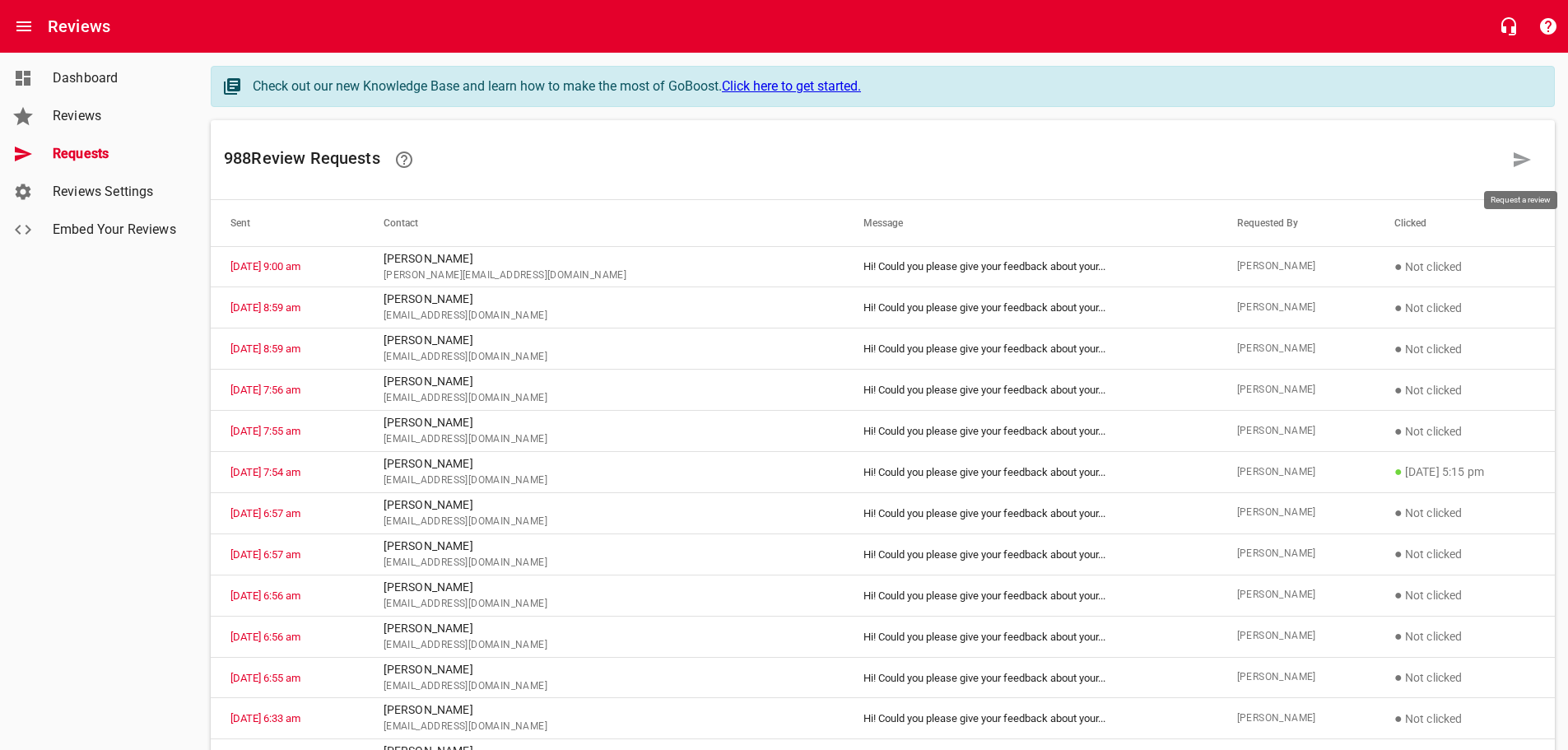
click at [1511, 154] on link at bounding box center [1522, 160] width 40 height 40
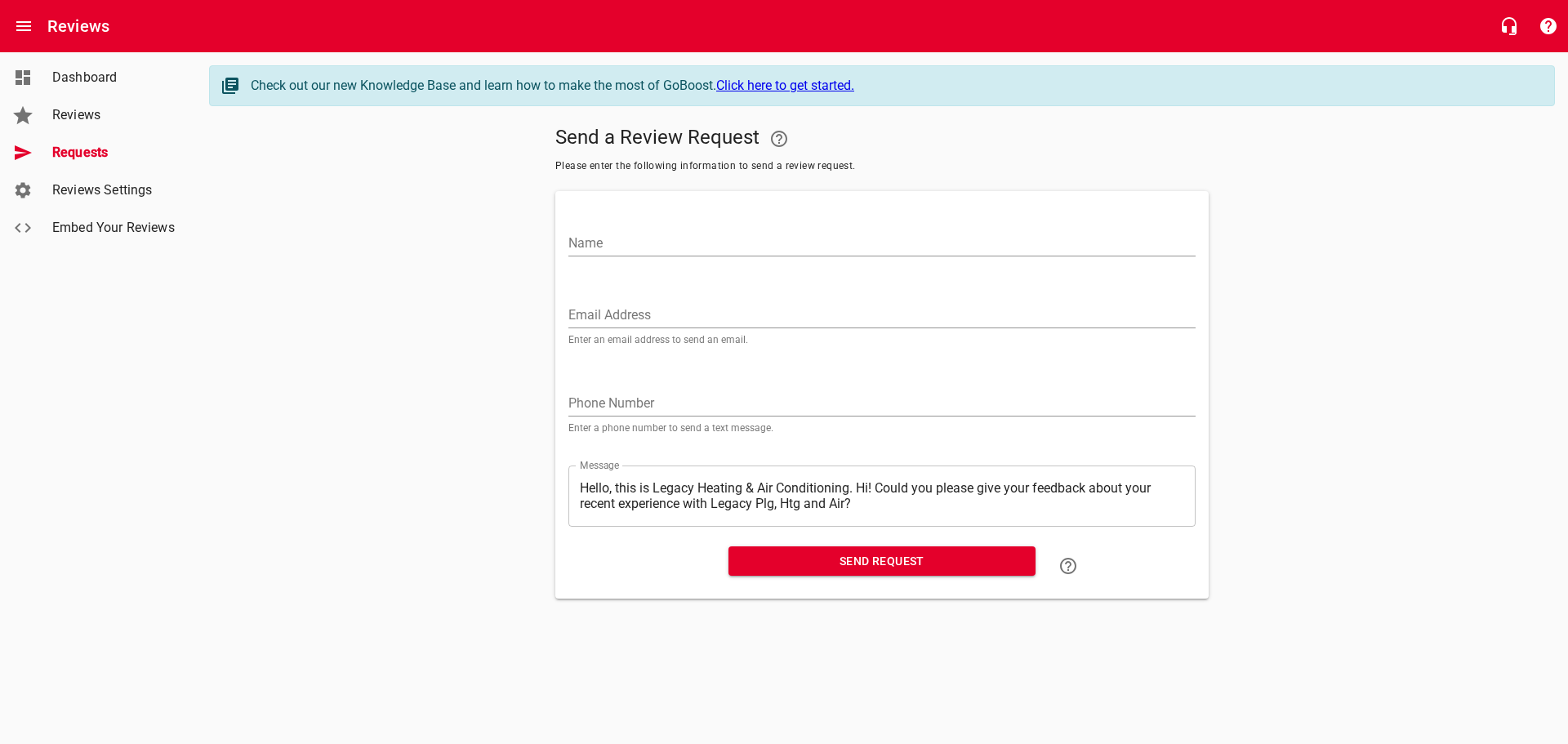
click at [598, 237] on input "Name" at bounding box center [882, 243] width 627 height 26
paste input "[EMAIL_ADDRESS][DOMAIN_NAME]"
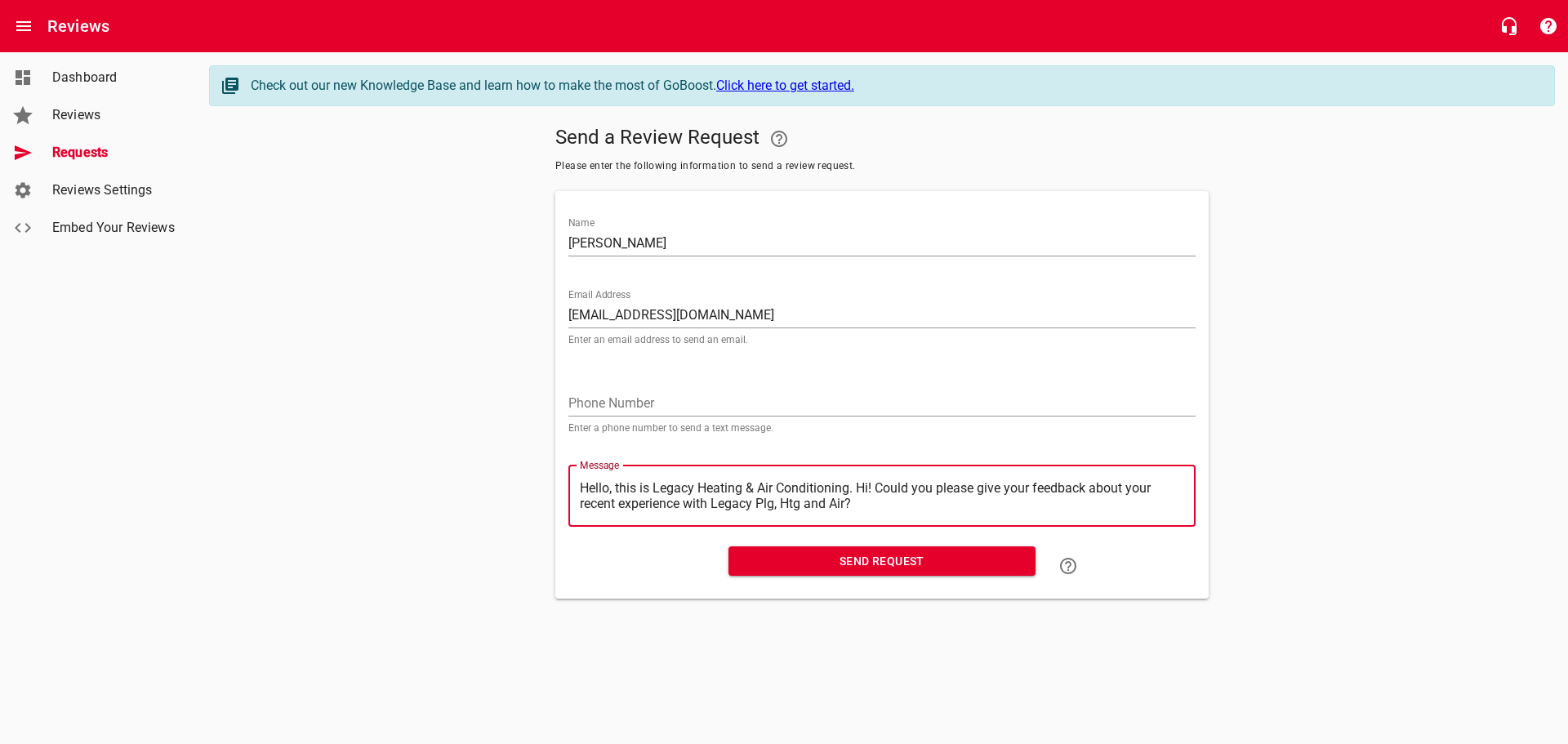
click at [860, 488] on textarea "Hello, this is Legacy Heating & Air Conditioning. Hi! Could you please give you…" at bounding box center [882, 495] width 604 height 31
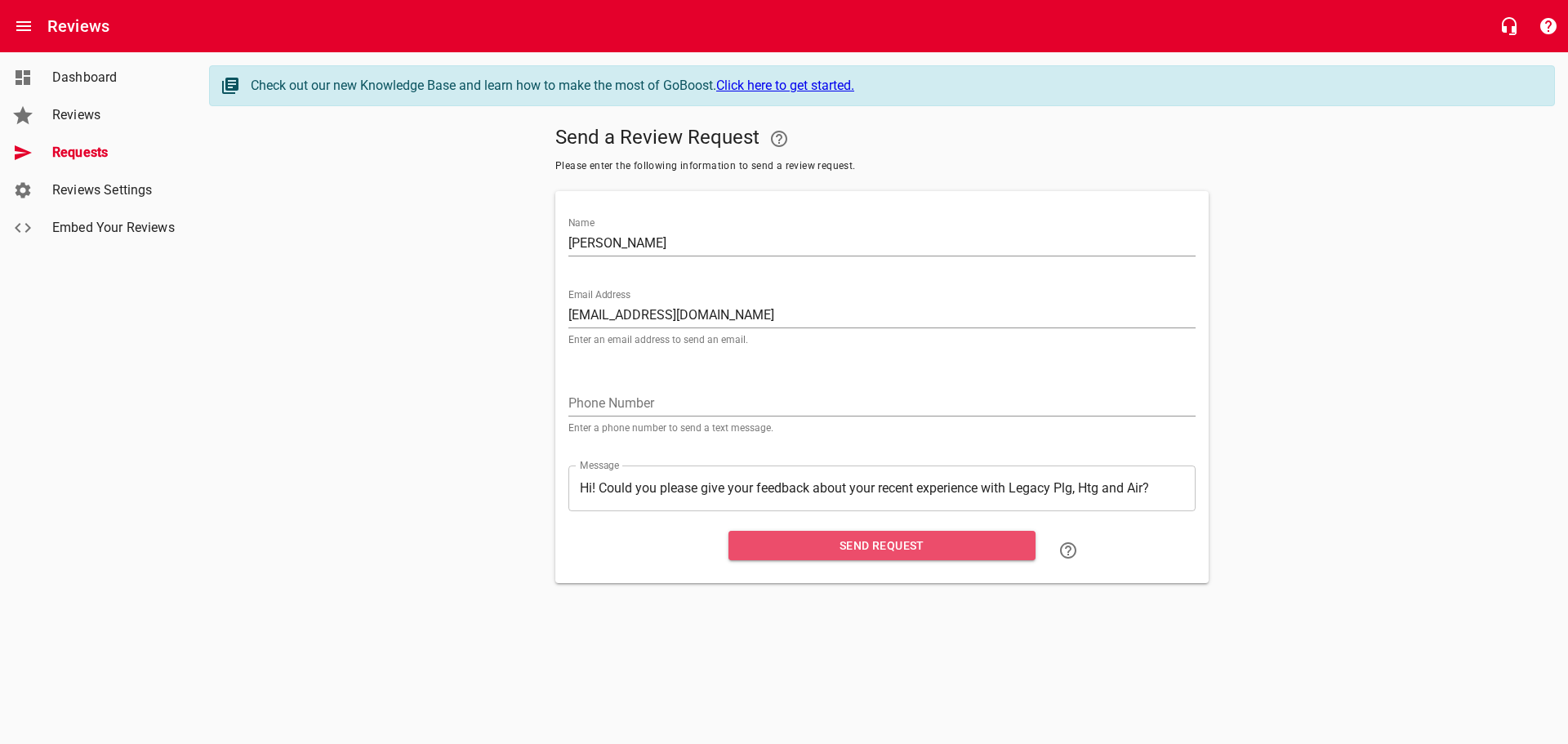
click at [859, 552] on span "Send Request" at bounding box center [882, 546] width 281 height 21
